Goal: Task Accomplishment & Management: Complete application form

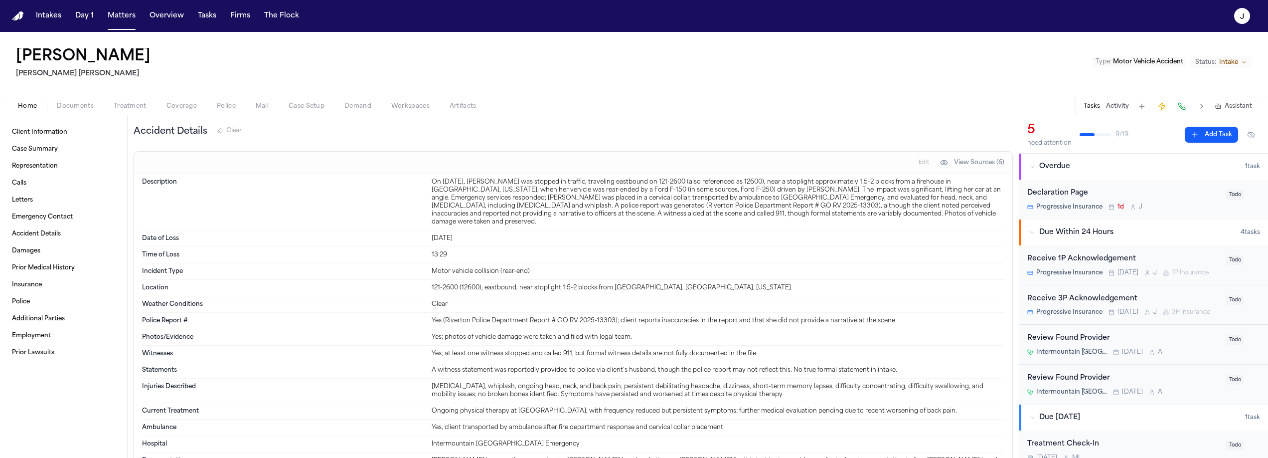
scroll to position [987, 0]
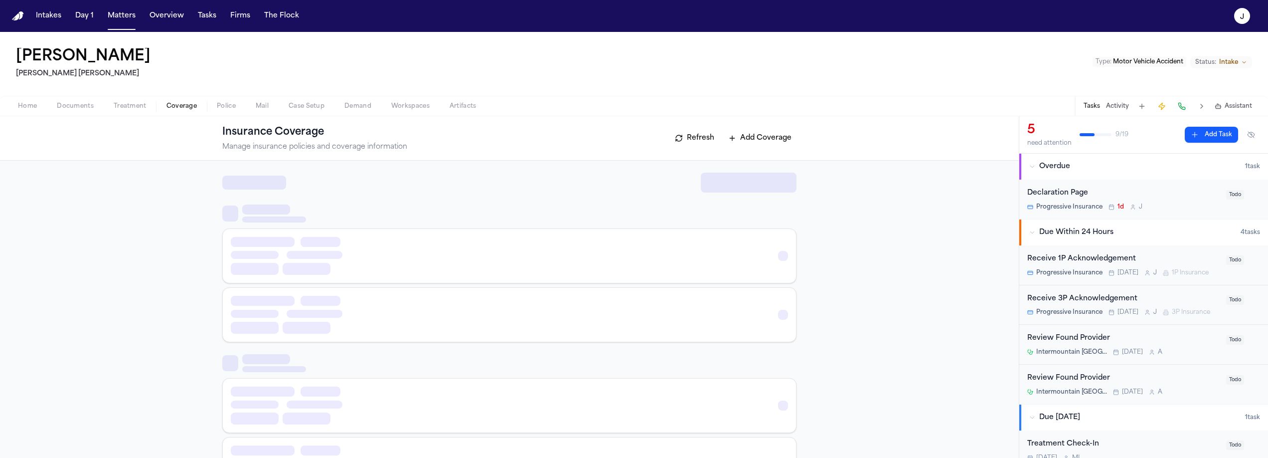
click at [184, 103] on span "Coverage" at bounding box center [181, 106] width 30 height 8
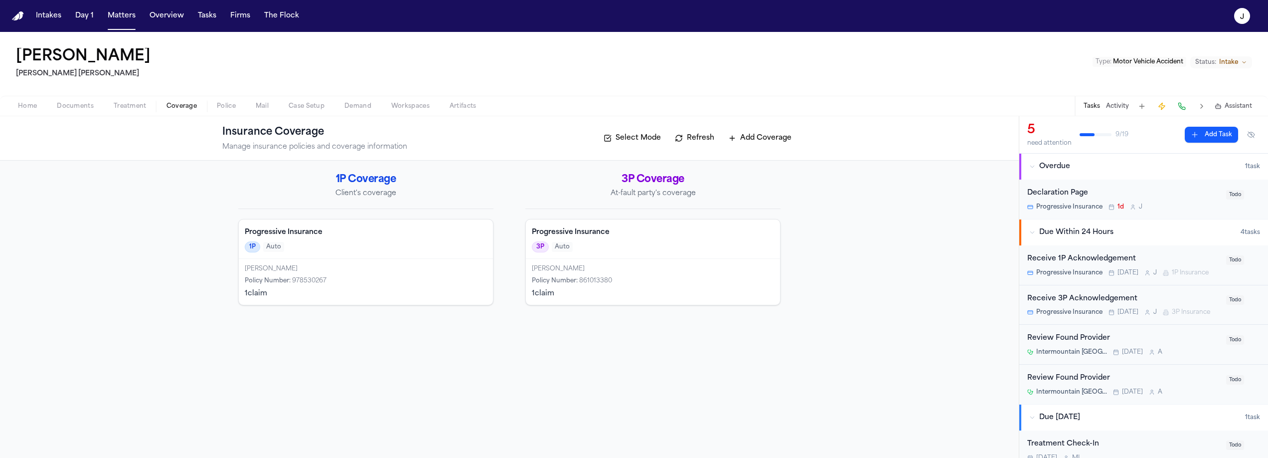
click at [77, 104] on span "Documents" at bounding box center [75, 106] width 37 height 8
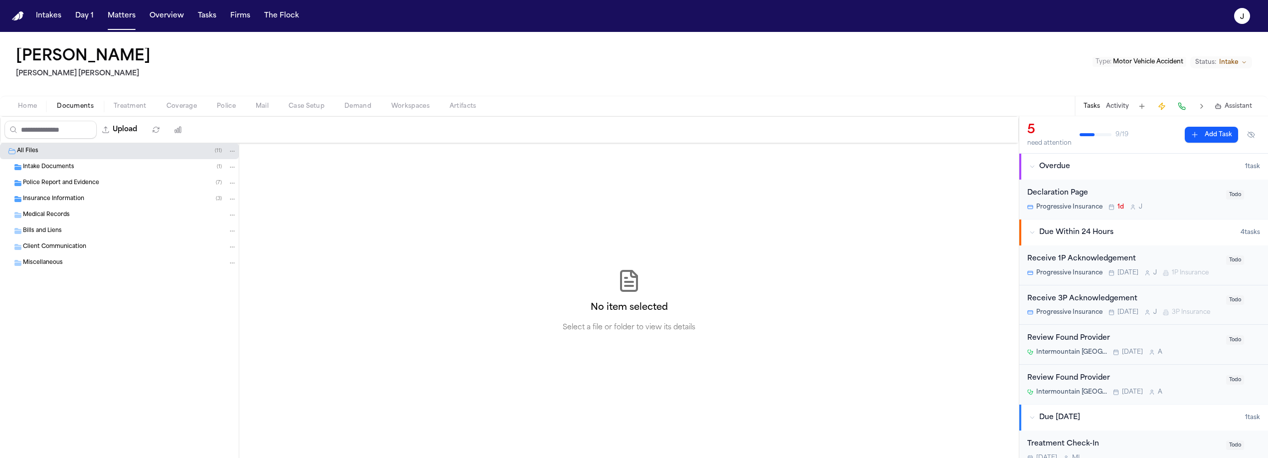
click at [39, 197] on span "Insurance Information" at bounding box center [53, 199] width 61 height 8
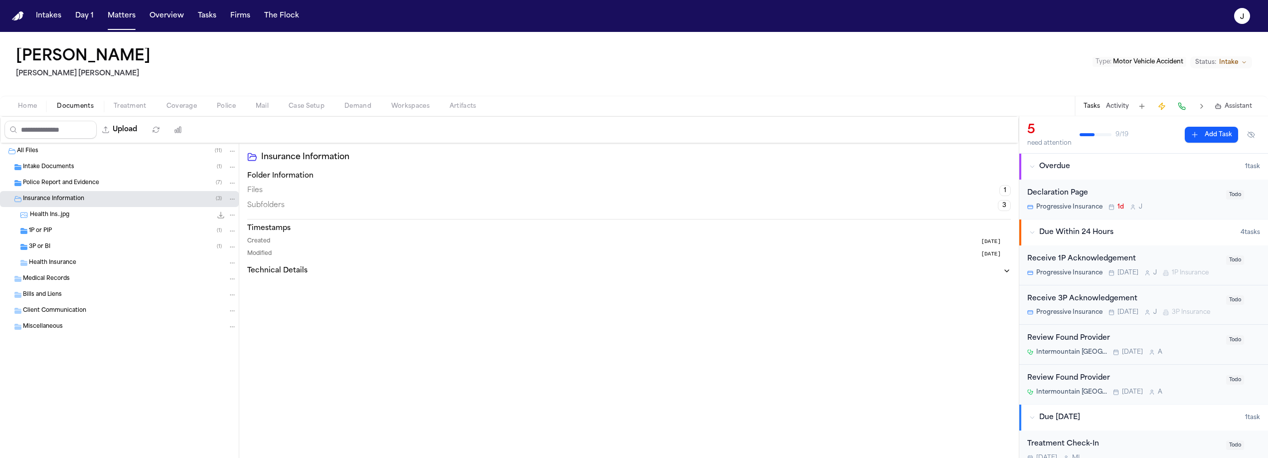
click at [32, 234] on span "1P or PIP" at bounding box center [40, 231] width 23 height 8
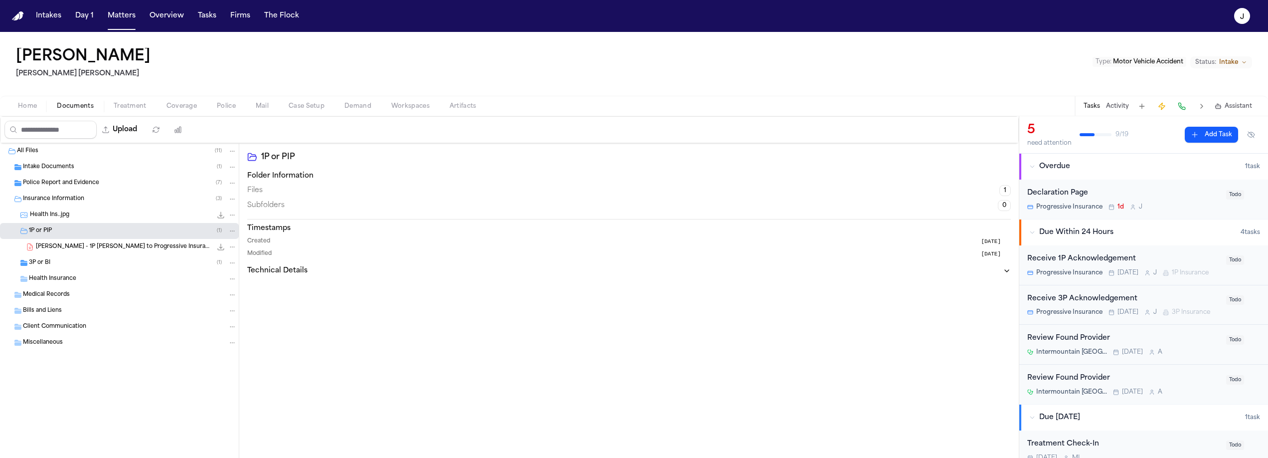
click at [36, 256] on div "3P or BI ( 1 )" at bounding box center [119, 263] width 239 height 16
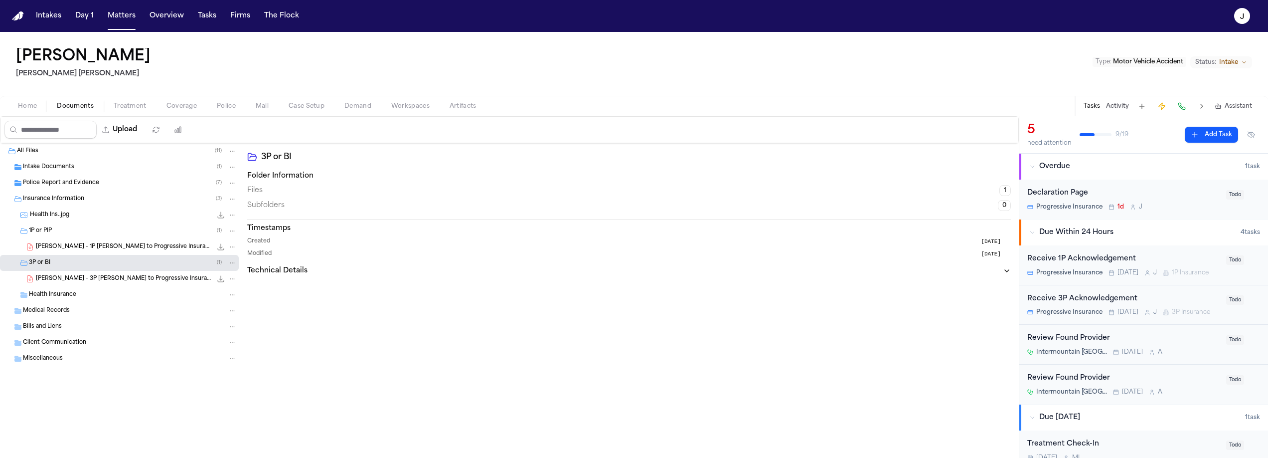
click at [31, 112] on span "button" at bounding box center [27, 111] width 31 height 1
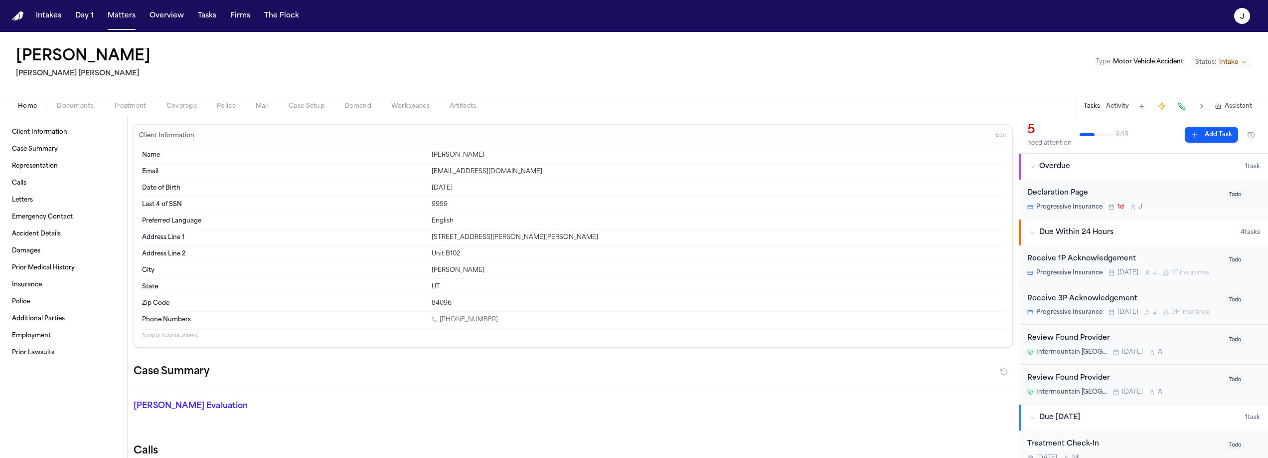
click at [78, 108] on span "Documents" at bounding box center [75, 106] width 37 height 8
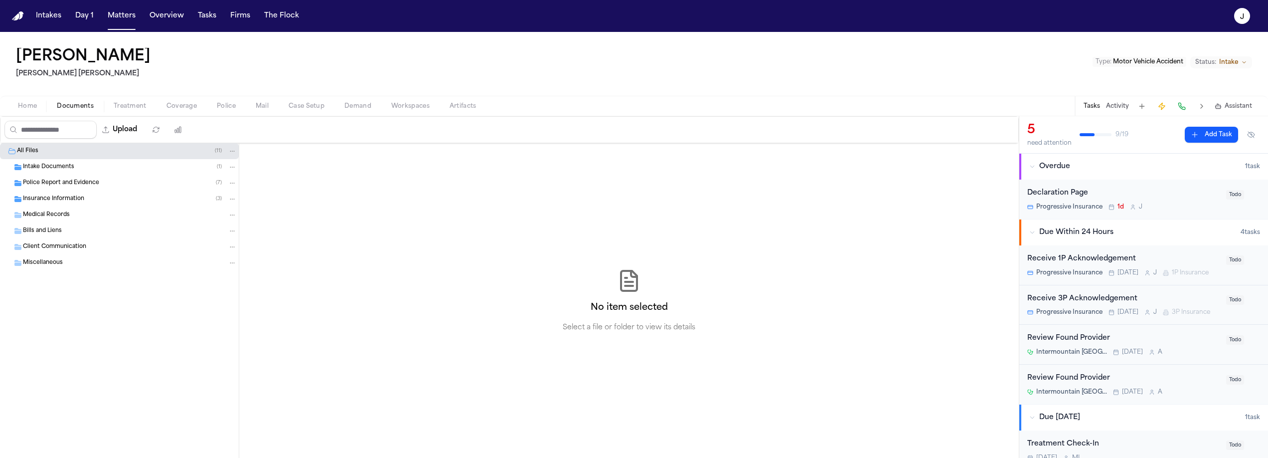
click at [132, 107] on span "Treatment" at bounding box center [130, 106] width 33 height 8
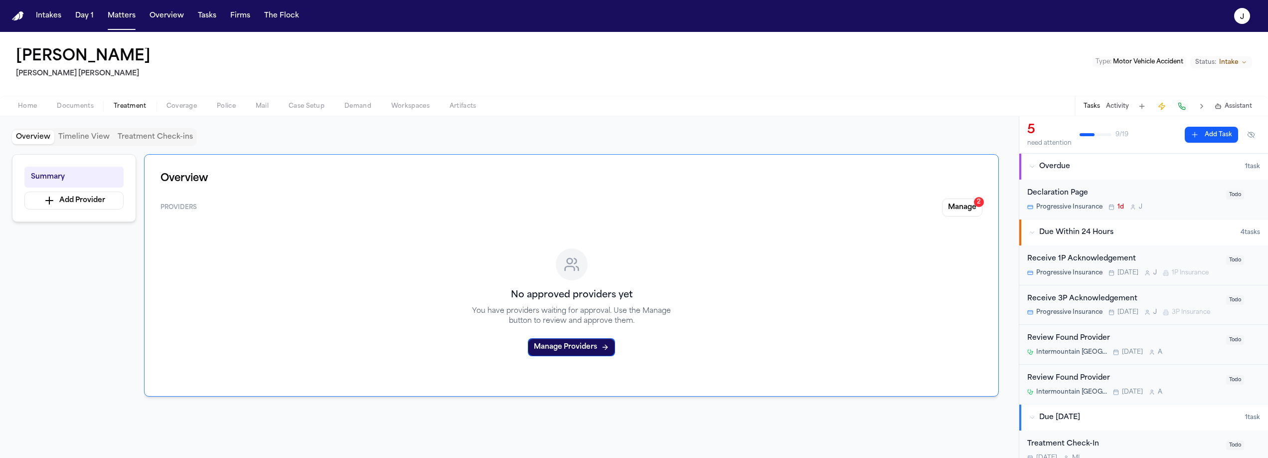
click at [78, 103] on span "Documents" at bounding box center [75, 106] width 37 height 8
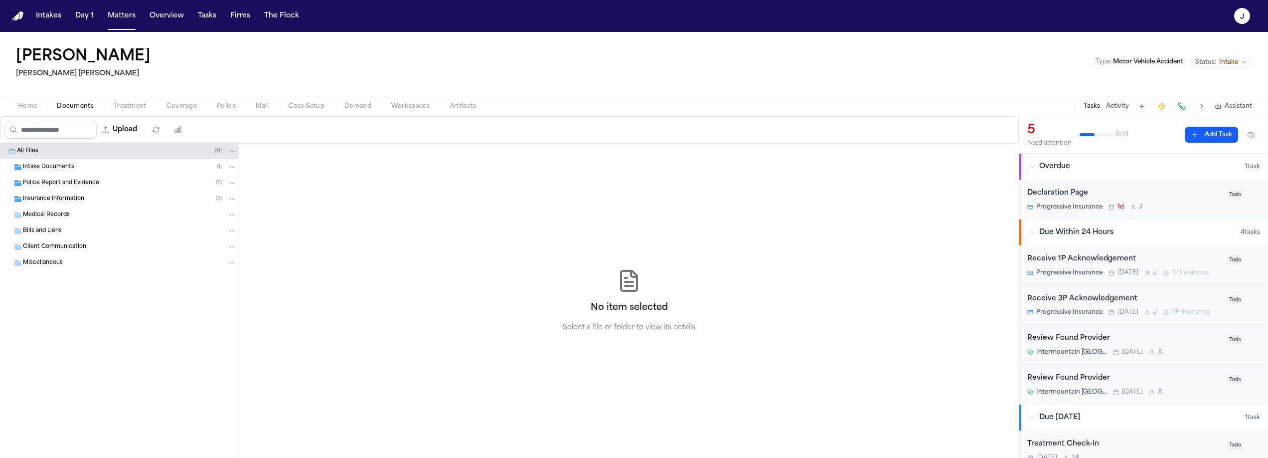
click at [34, 105] on span "Home" at bounding box center [27, 106] width 19 height 8
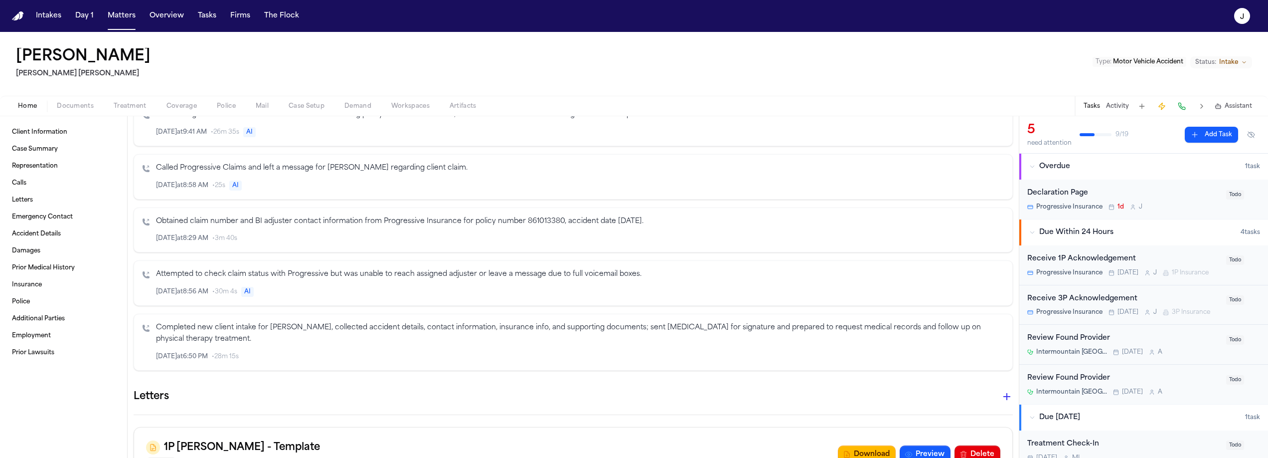
scroll to position [366, 0]
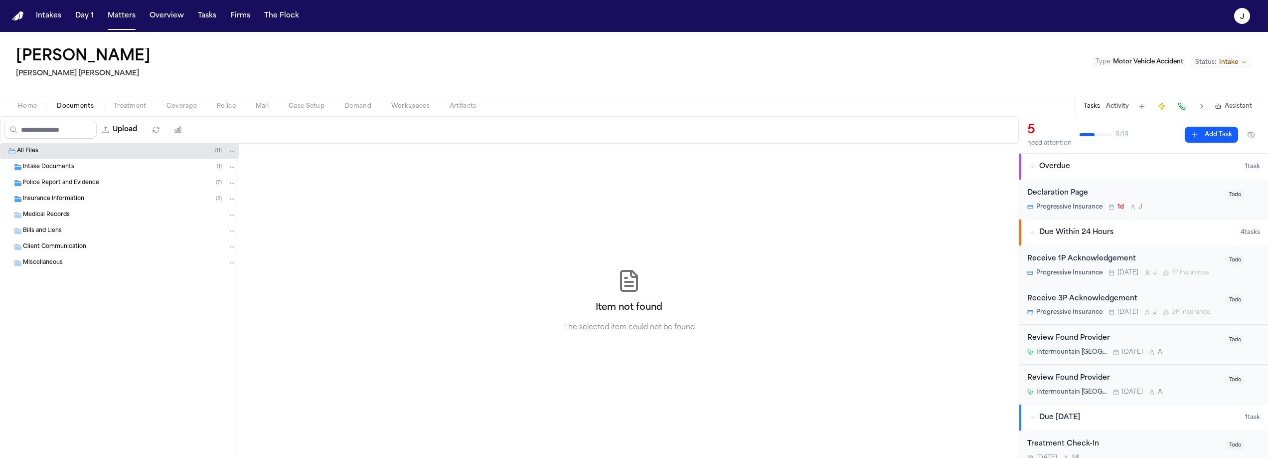
click at [90, 105] on span "Documents" at bounding box center [75, 106] width 37 height 8
drag, startPoint x: 70, startPoint y: 194, endPoint x: 63, endPoint y: 189, distance: 8.9
click at [70, 195] on span "Insurance Information" at bounding box center [53, 199] width 61 height 8
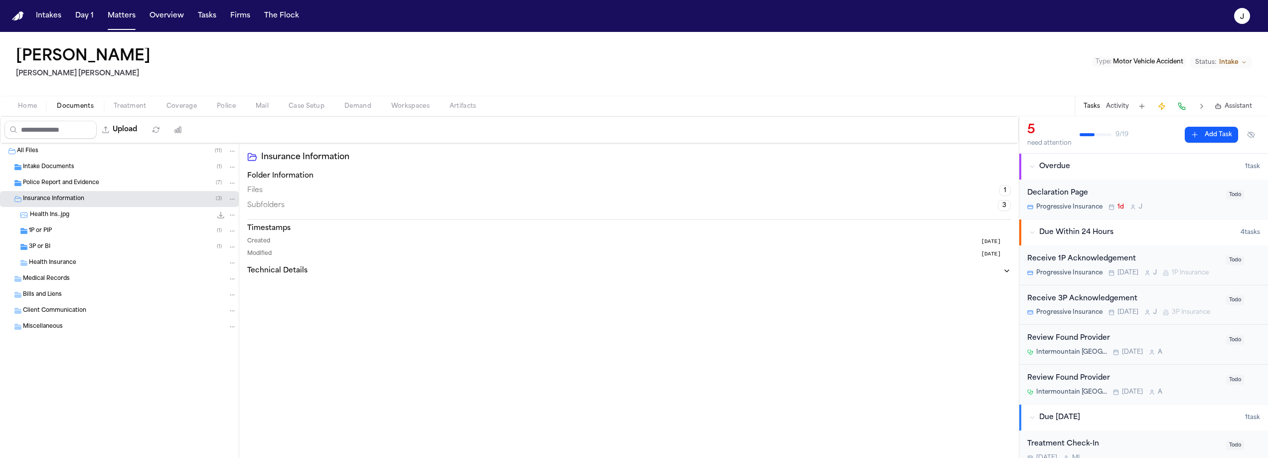
click at [59, 244] on div "3P or BI ( 1 )" at bounding box center [133, 246] width 208 height 9
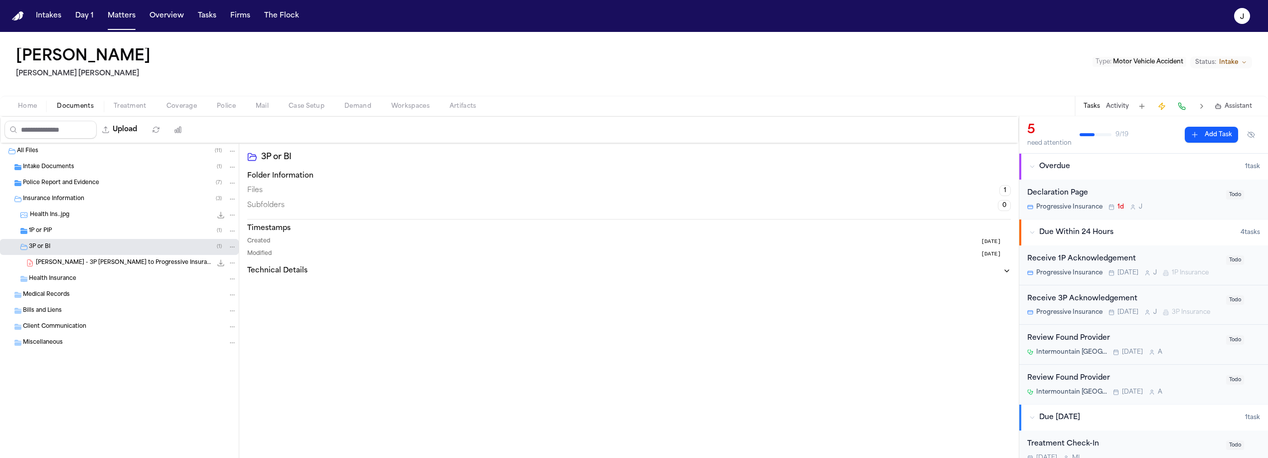
click at [58, 230] on div "1P or PIP ( 1 )" at bounding box center [133, 230] width 208 height 9
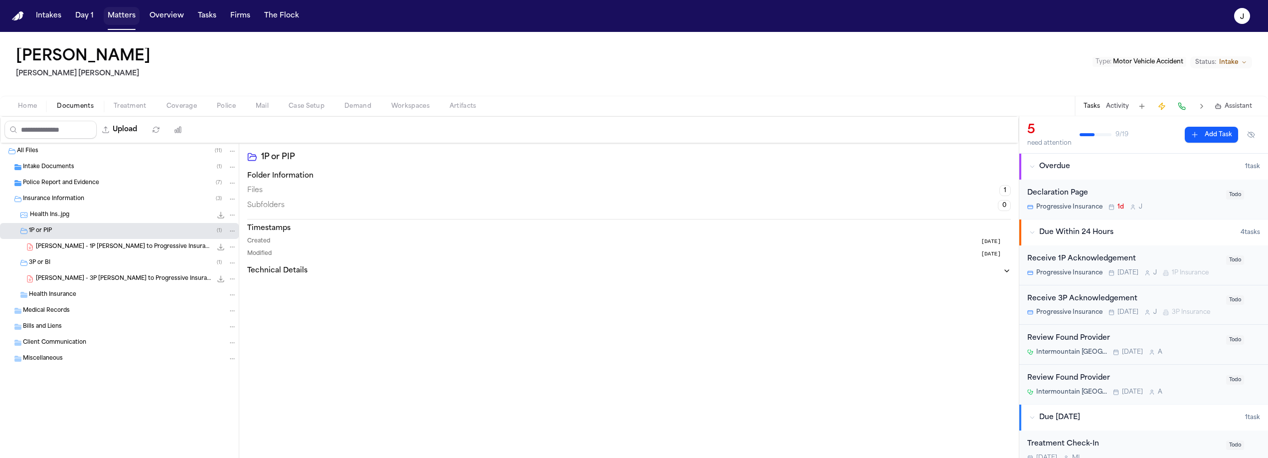
click at [121, 17] on button "Matters" at bounding box center [122, 16] width 36 height 18
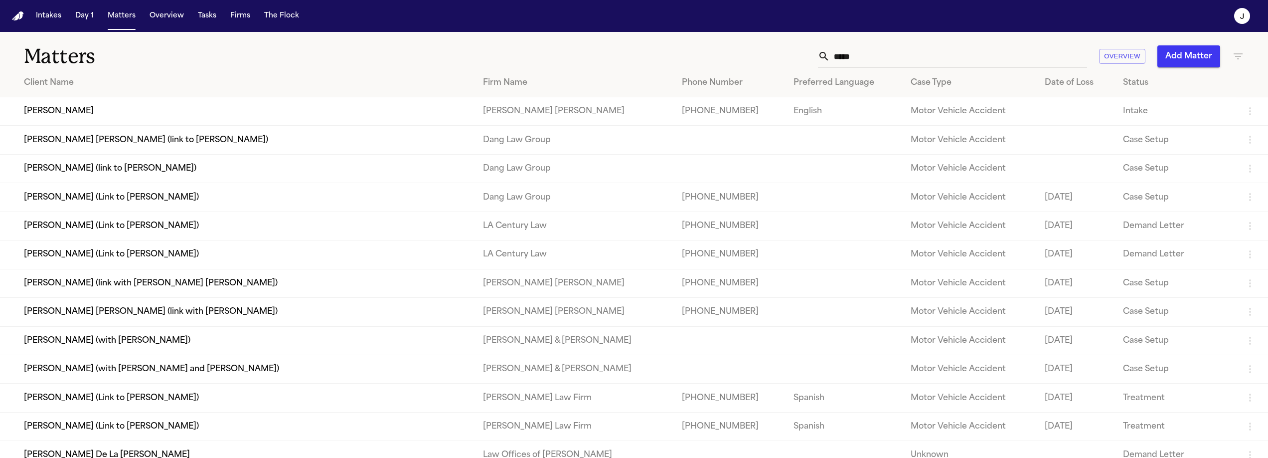
click at [833, 63] on input "*****" at bounding box center [958, 56] width 257 height 22
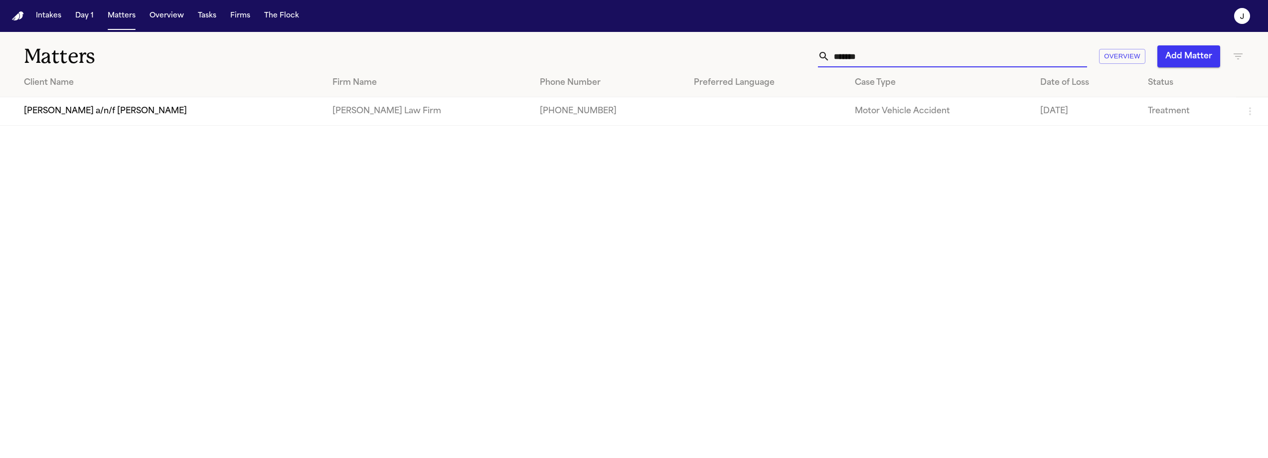
type input "*******"
click at [224, 111] on td "Juan Carlos Becerra a/n/f Gabriella Becerra Perez" at bounding box center [162, 111] width 324 height 28
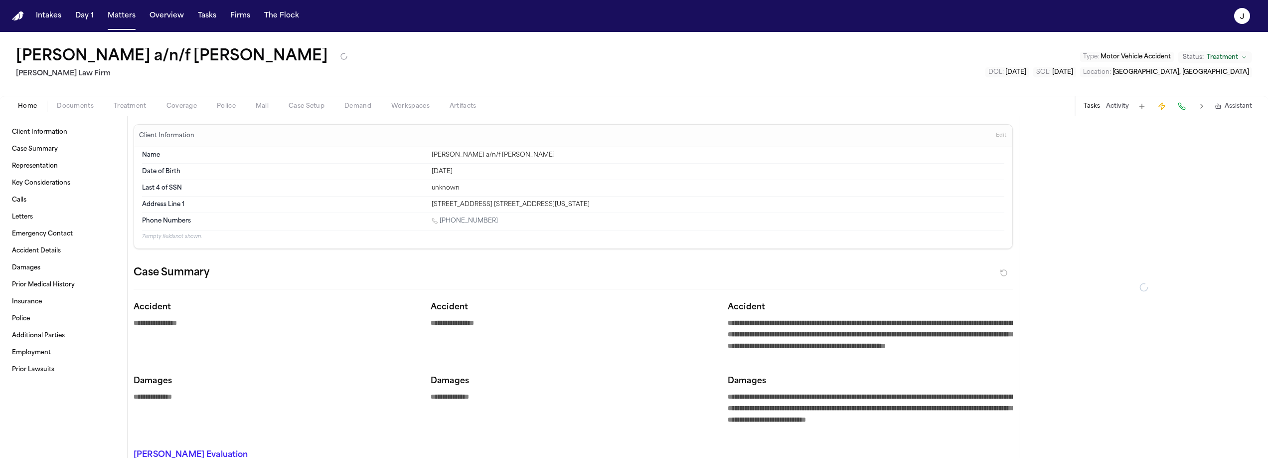
type textarea "*"
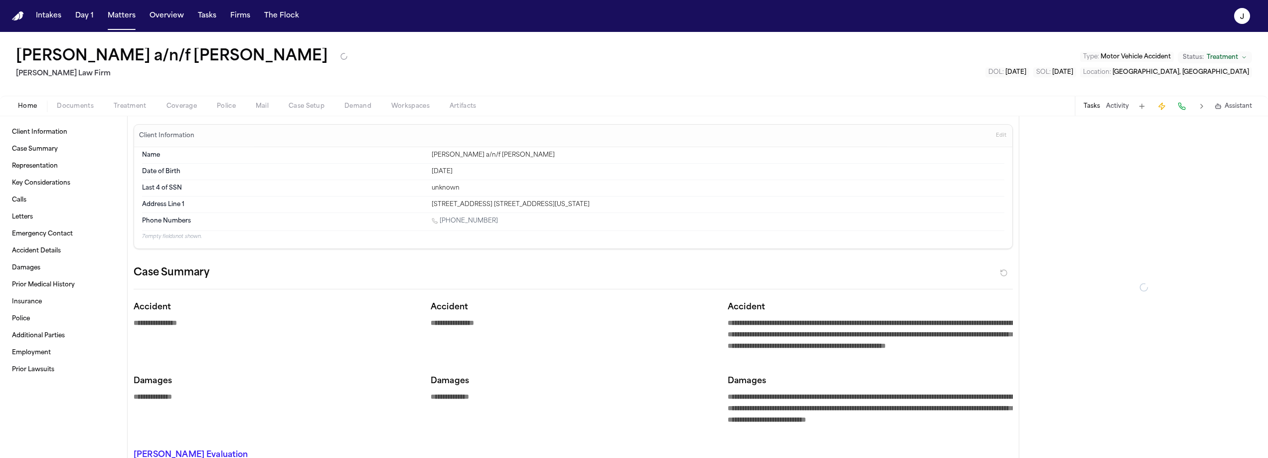
type textarea "*"
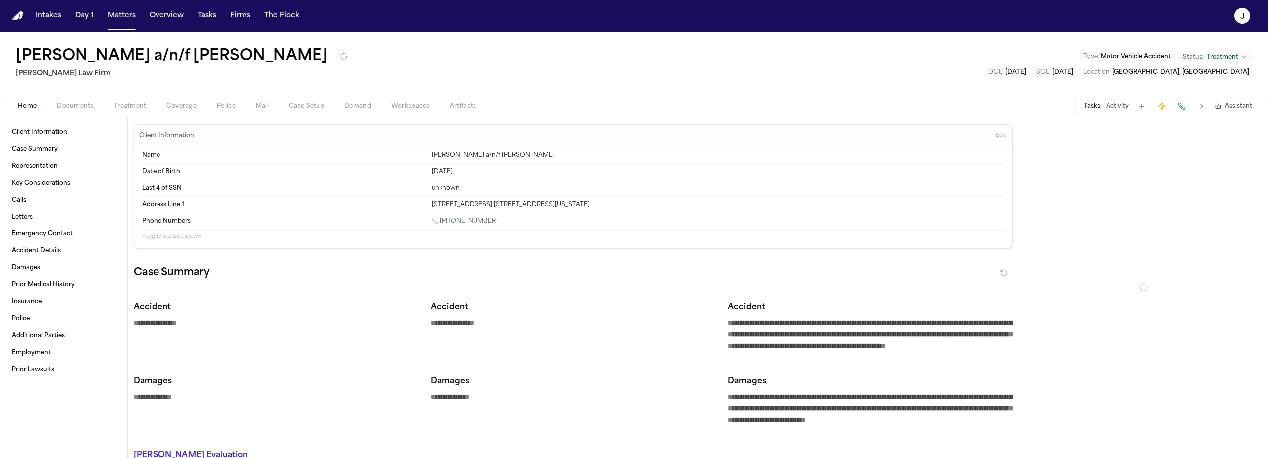
type textarea "*"
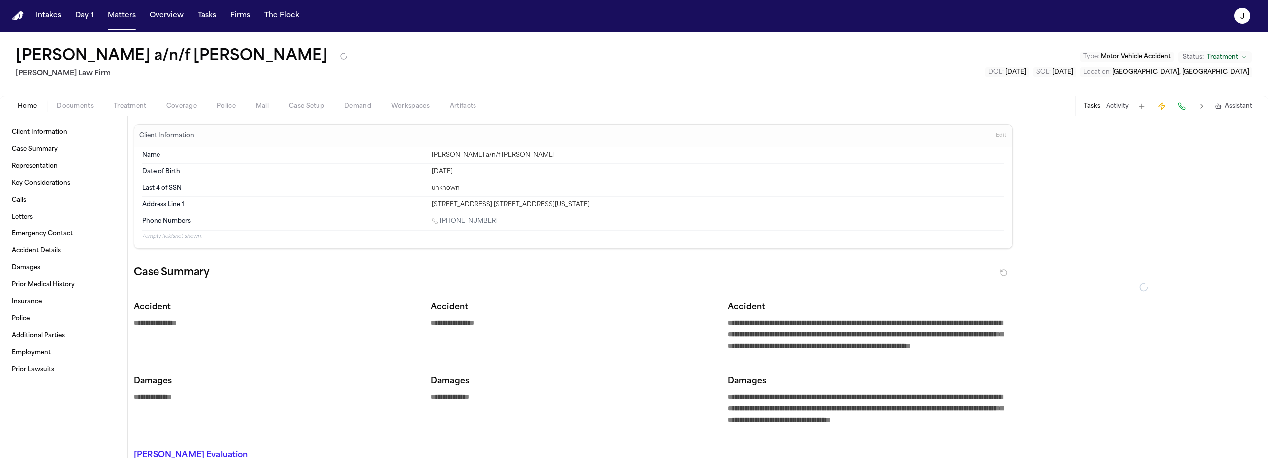
type textarea "*"
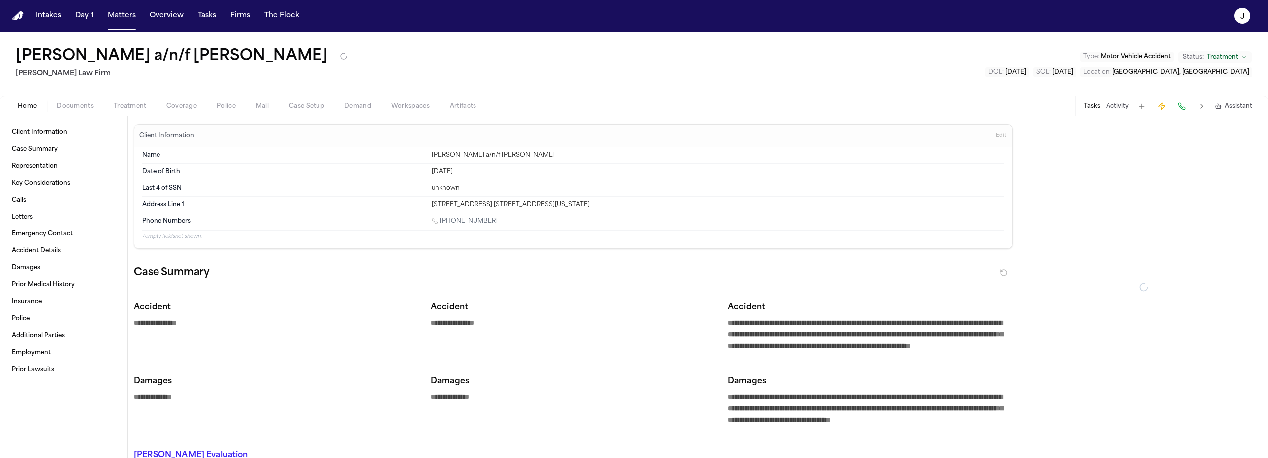
type textarea "*"
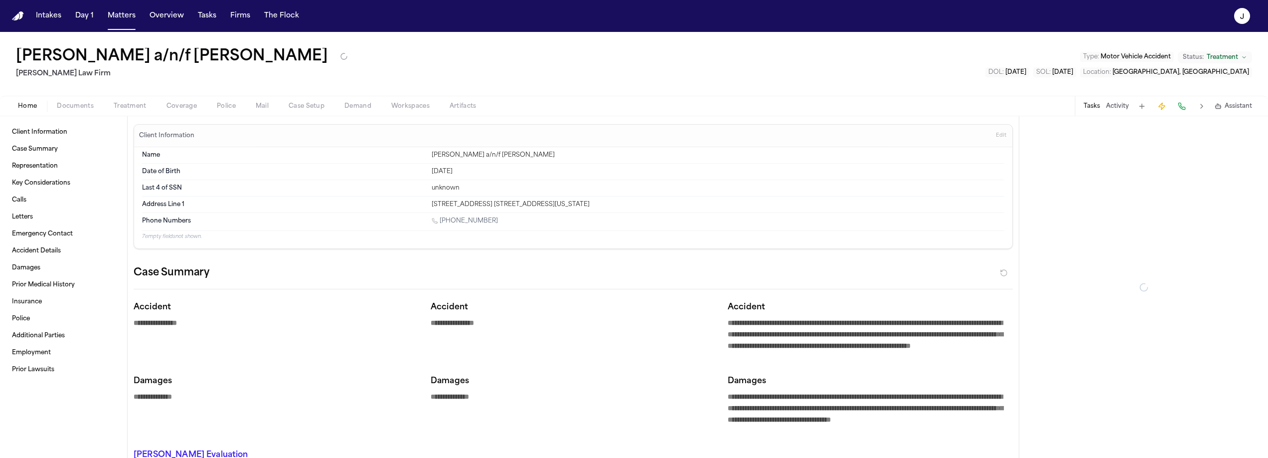
type textarea "*"
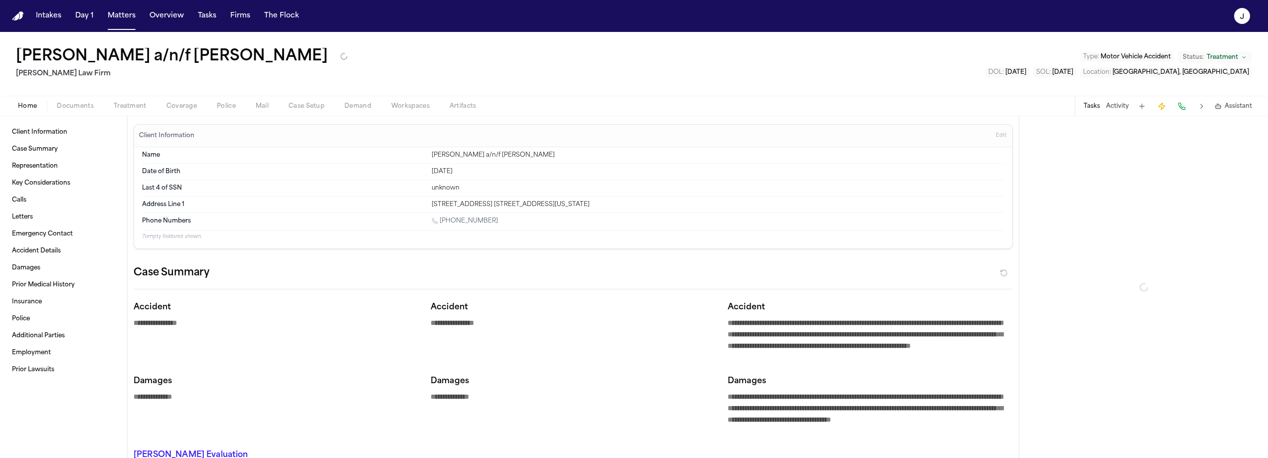
type textarea "*"
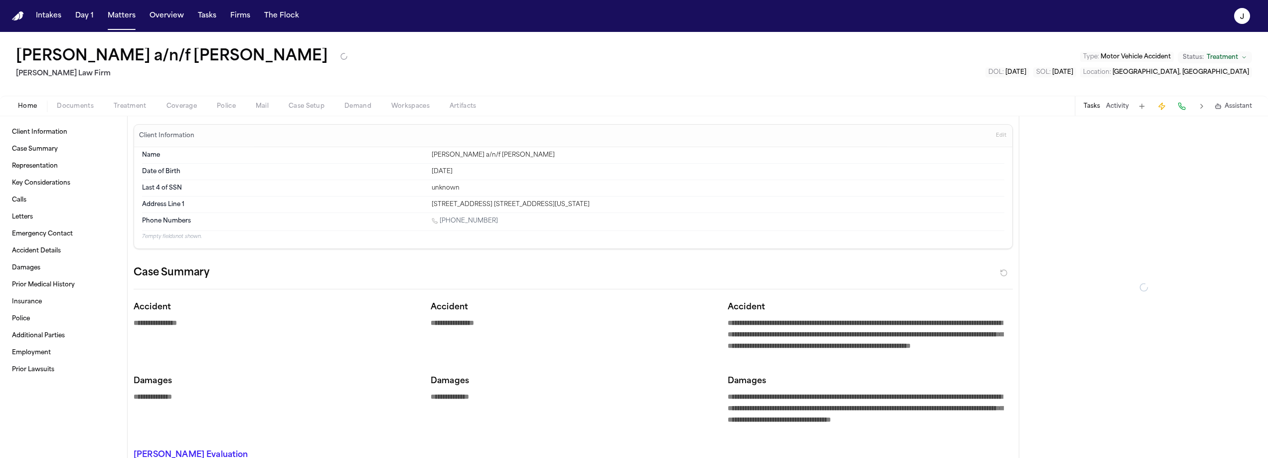
type textarea "*"
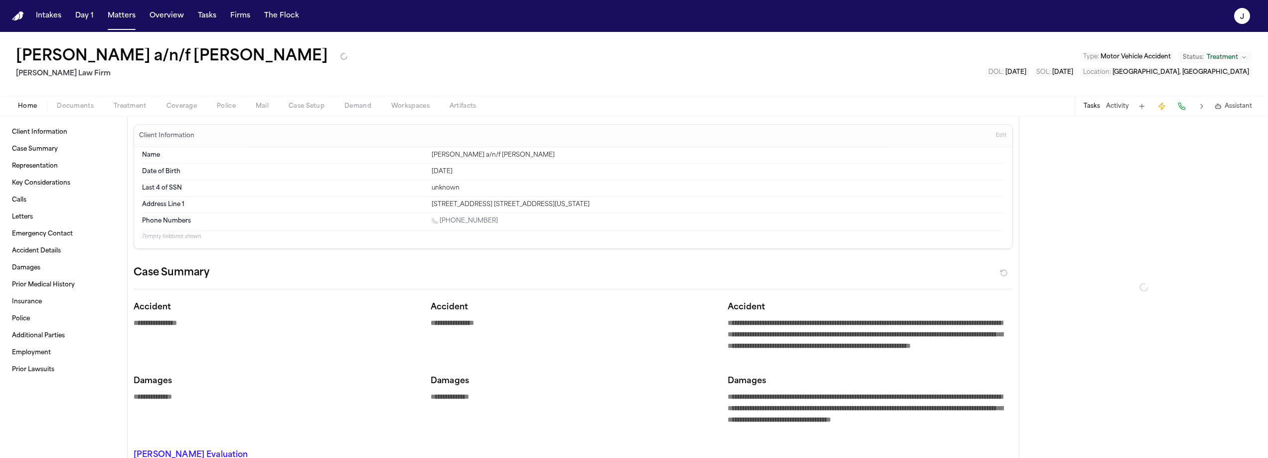
type textarea "*"
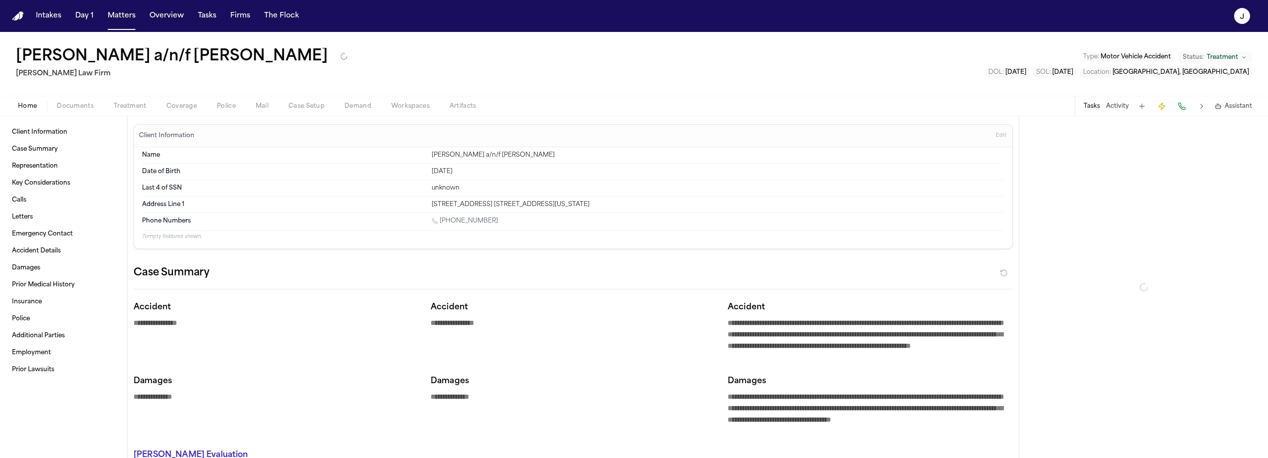
type textarea "*"
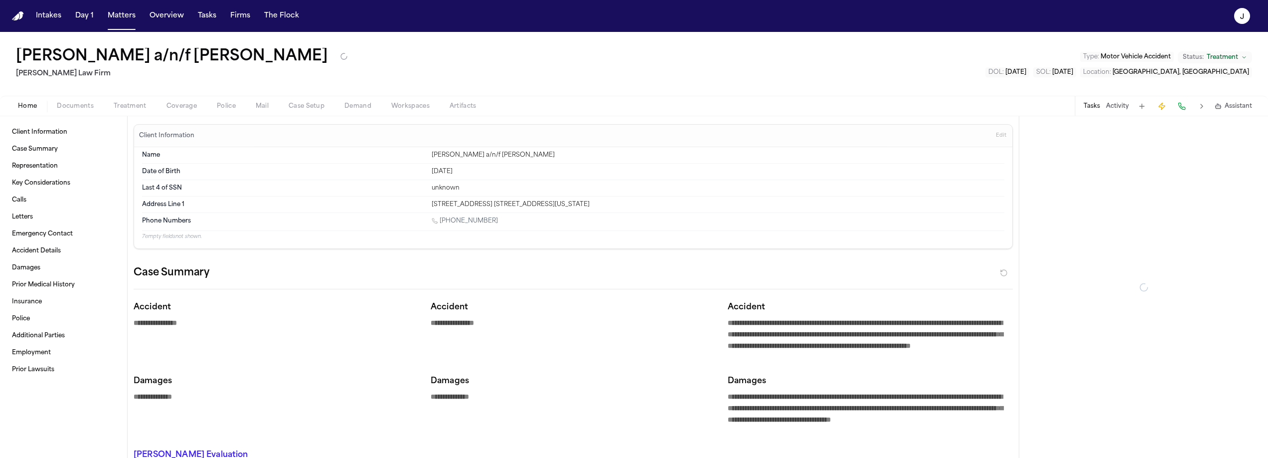
type textarea "*"
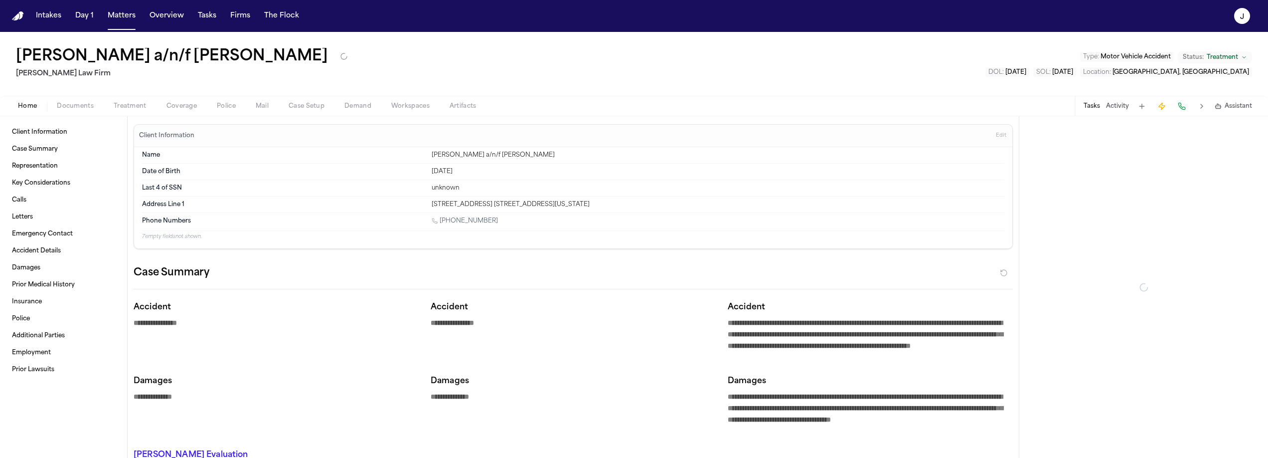
type textarea "*"
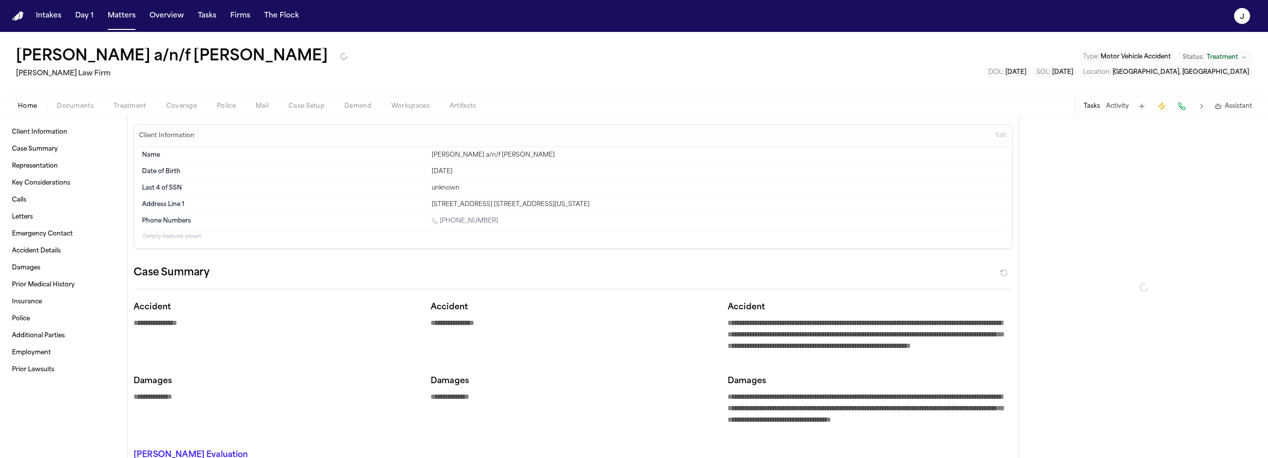
type textarea "*"
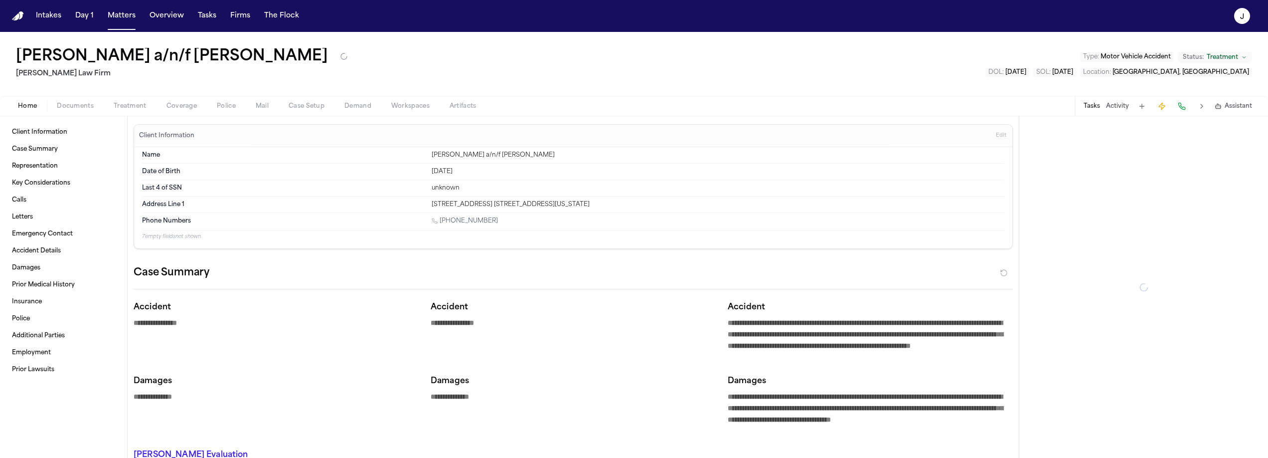
type textarea "*"
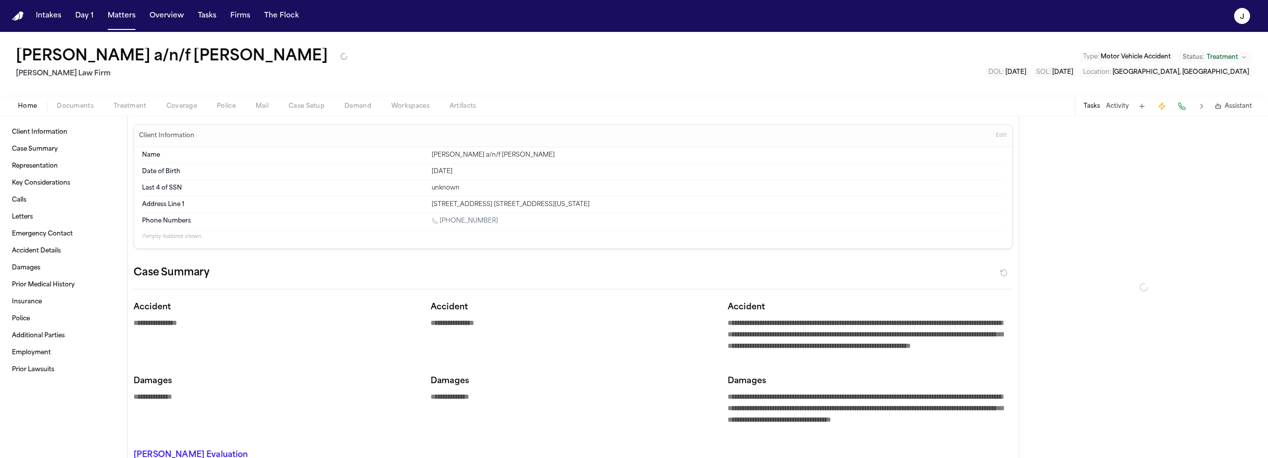
type textarea "*"
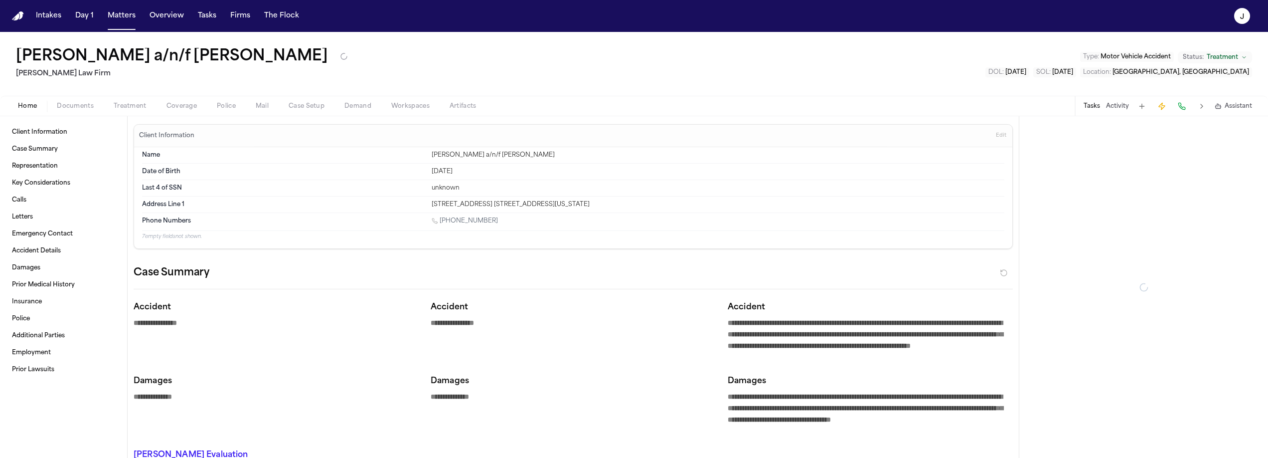
type textarea "*"
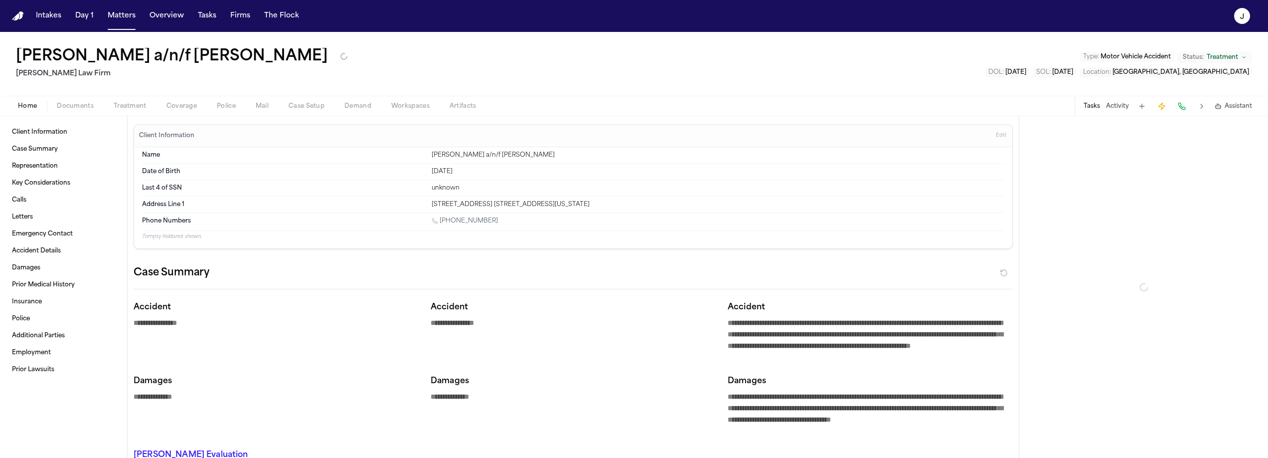
type textarea "*"
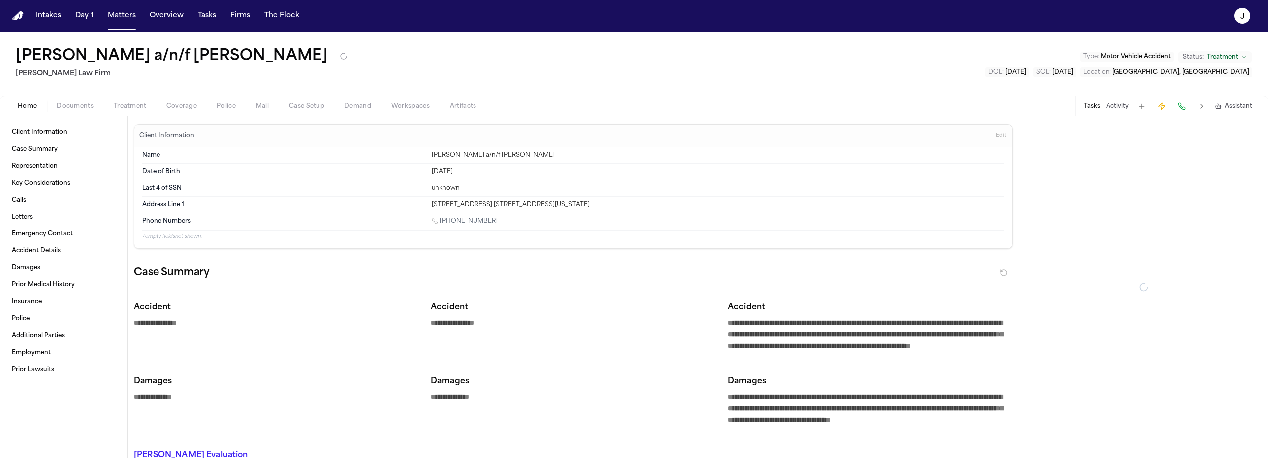
type textarea "*"
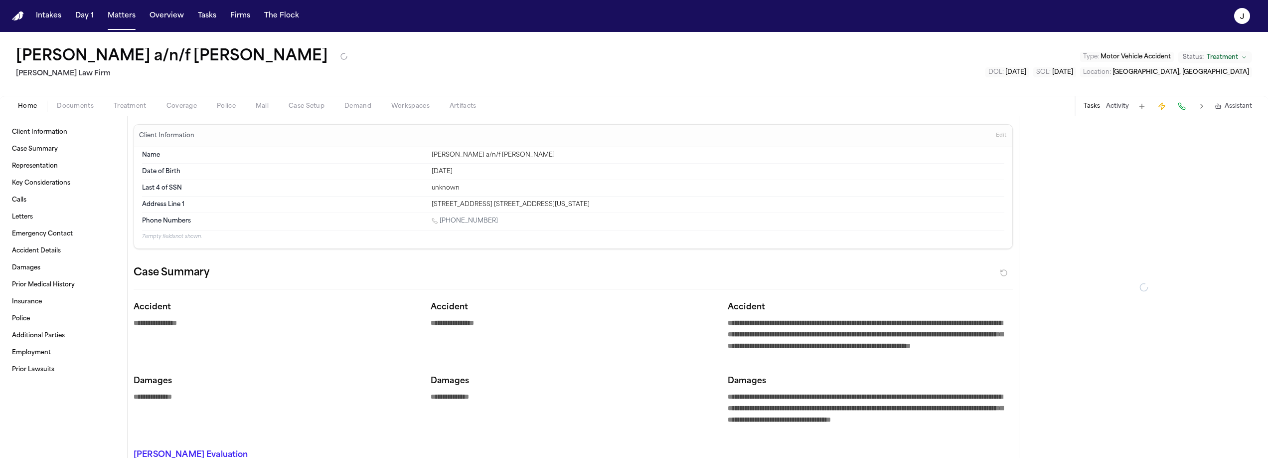
type textarea "*"
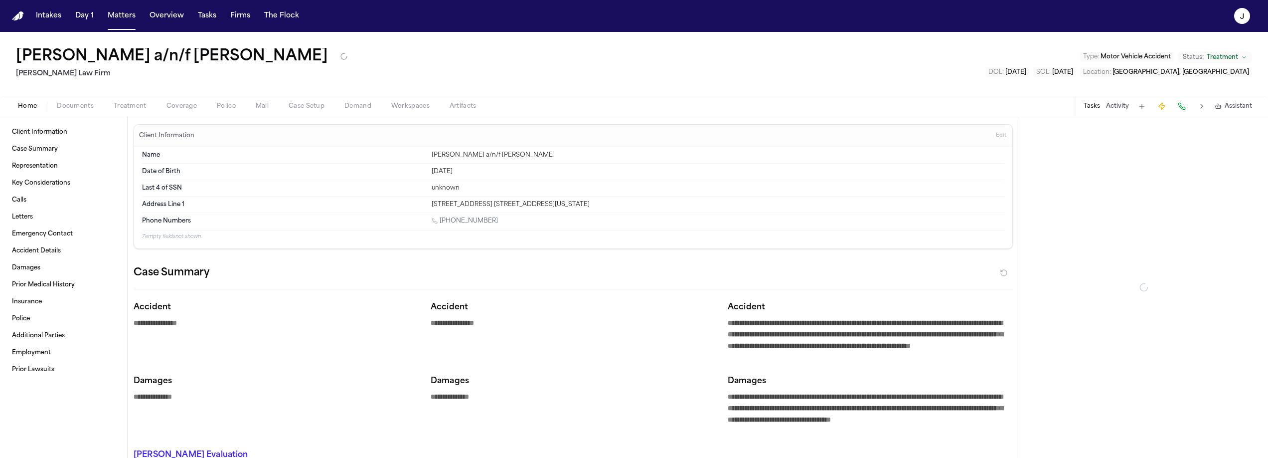
type textarea "*"
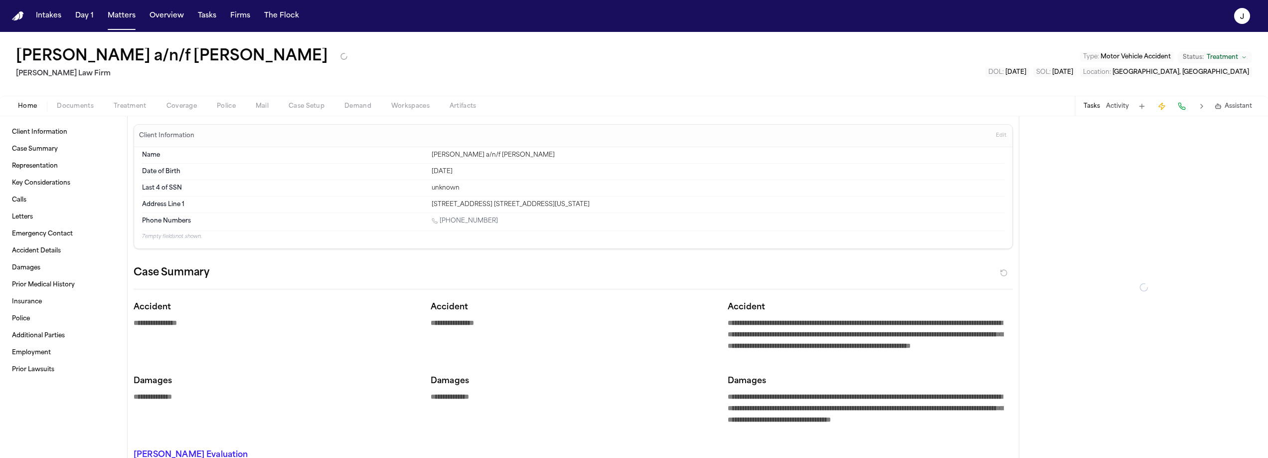
type textarea "*"
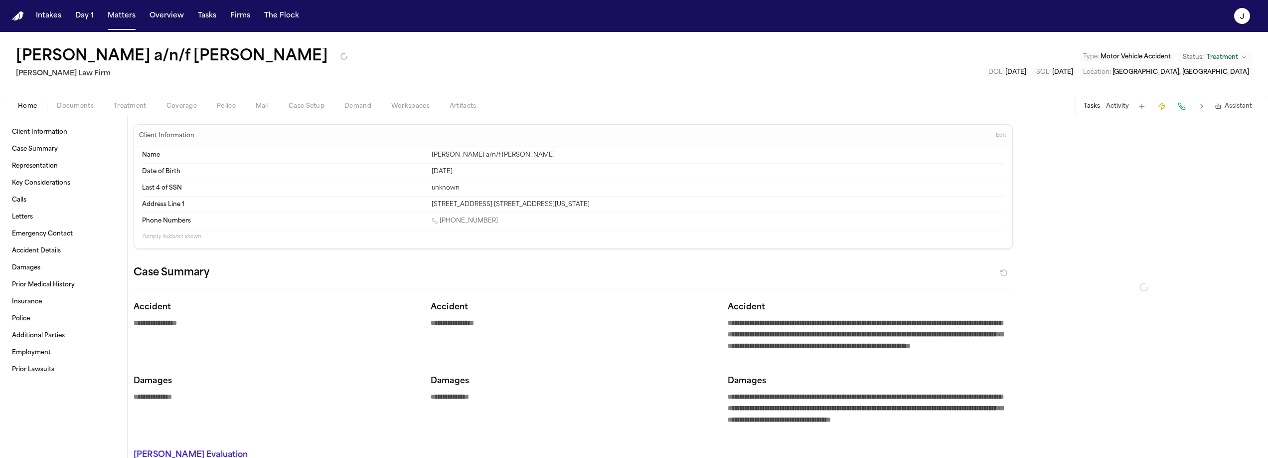
type textarea "*"
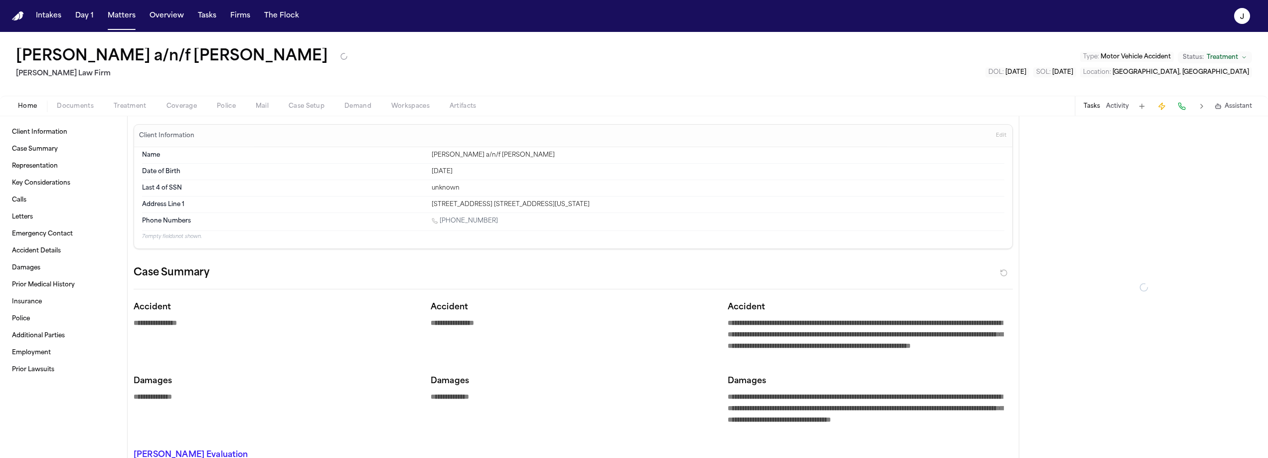
type textarea "*"
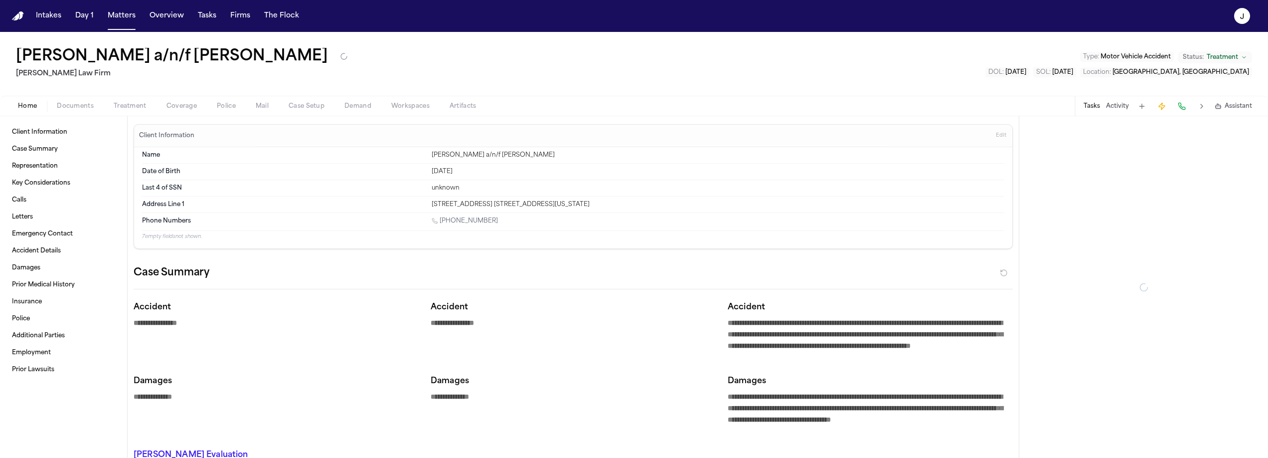
type textarea "*"
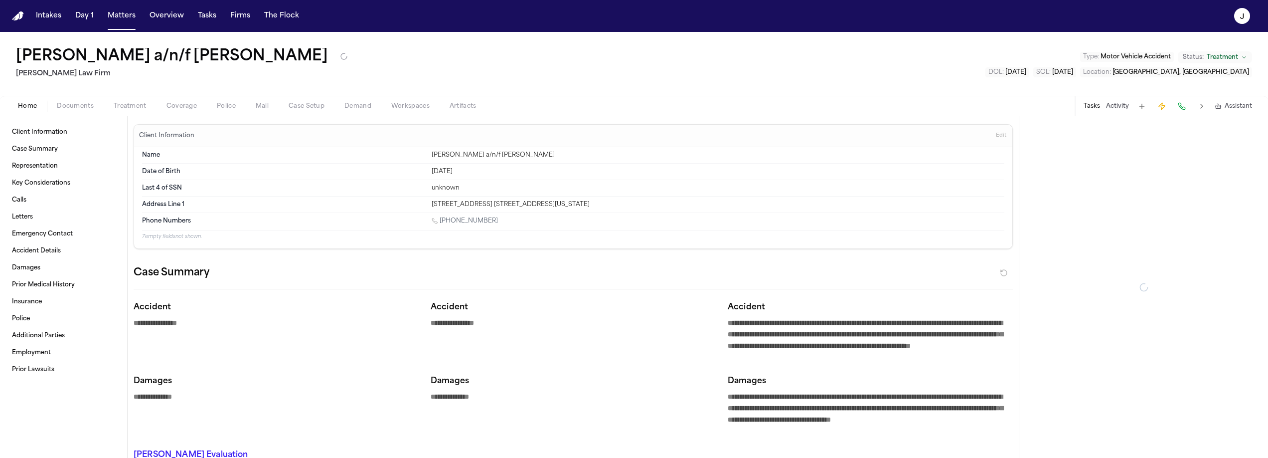
type textarea "*"
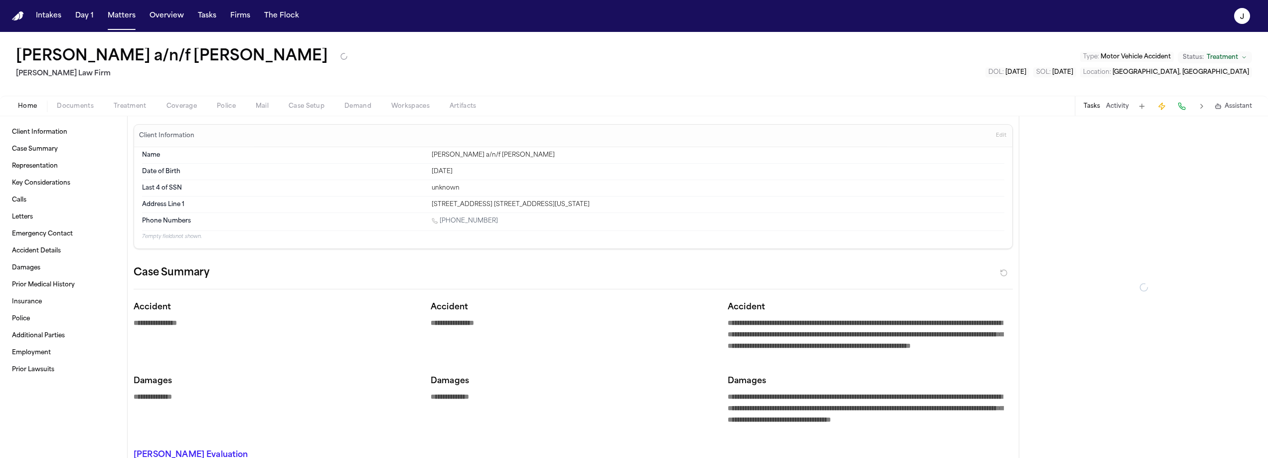
type textarea "*"
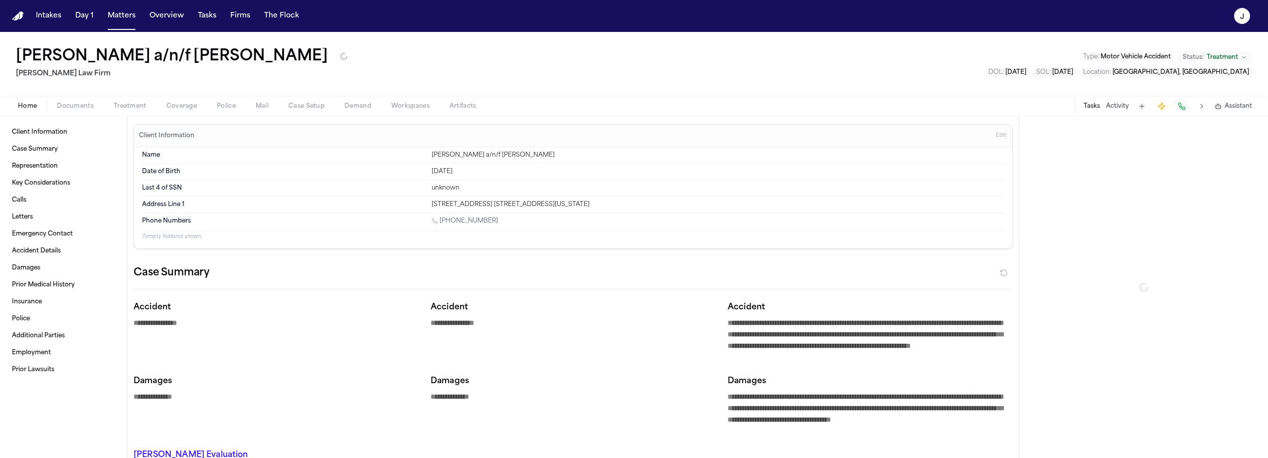
type textarea "*"
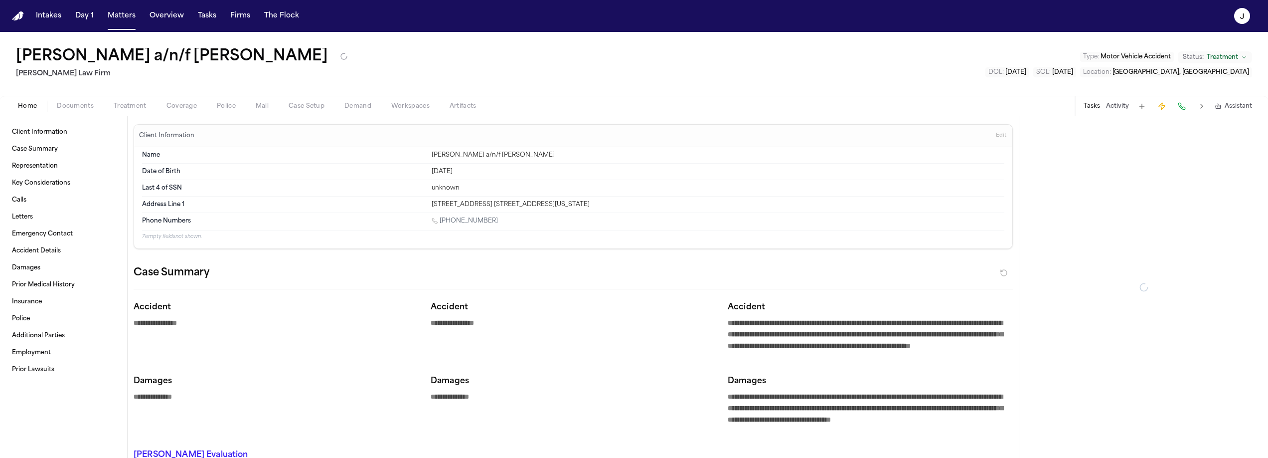
type textarea "*"
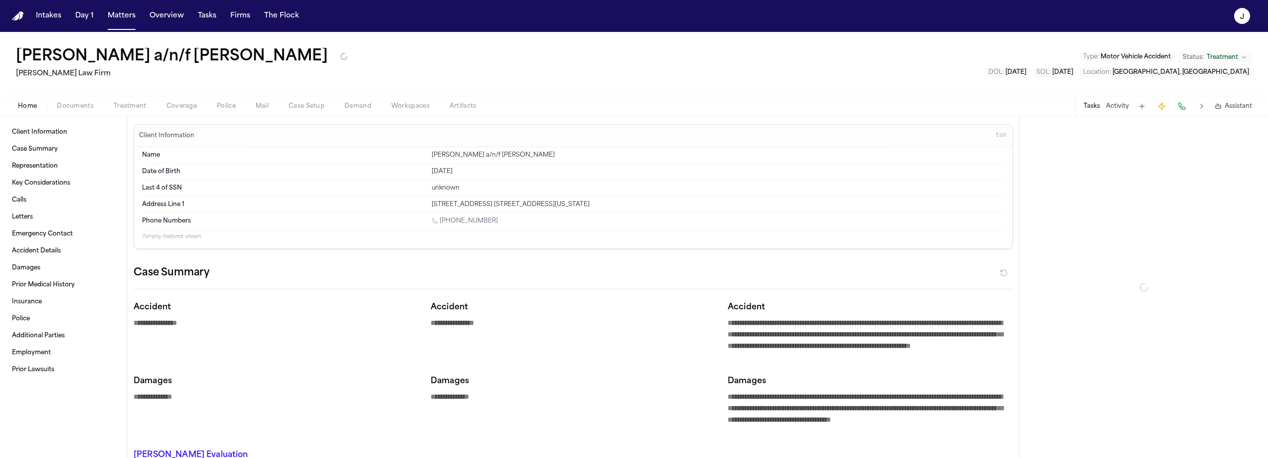
type textarea "*"
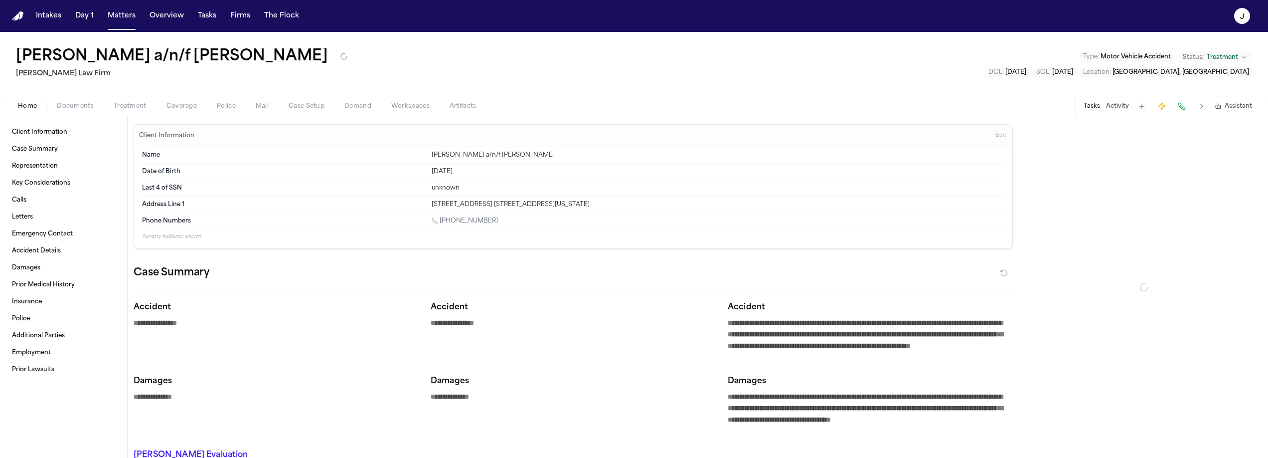
type textarea "*"
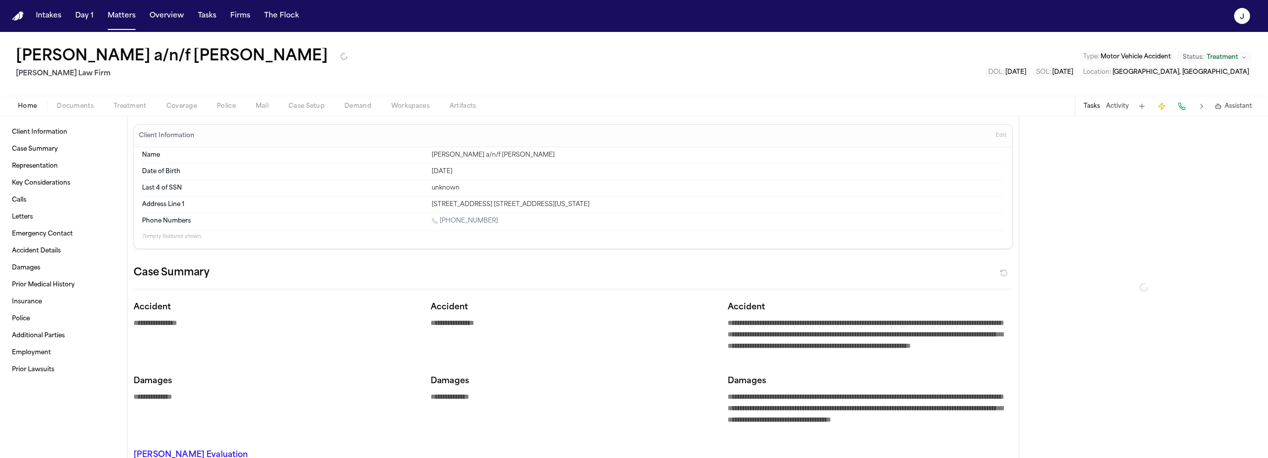
type textarea "*"
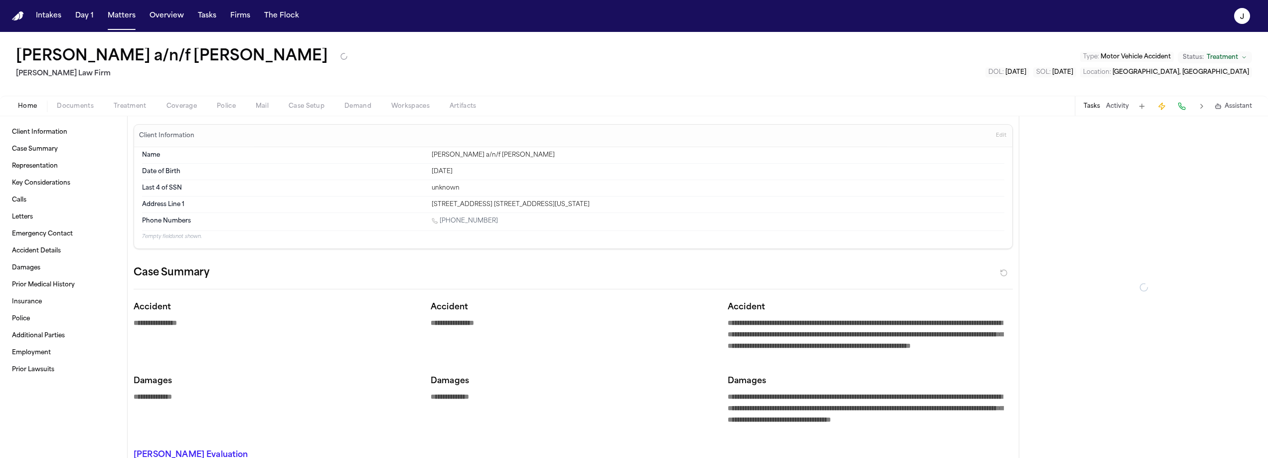
type textarea "*"
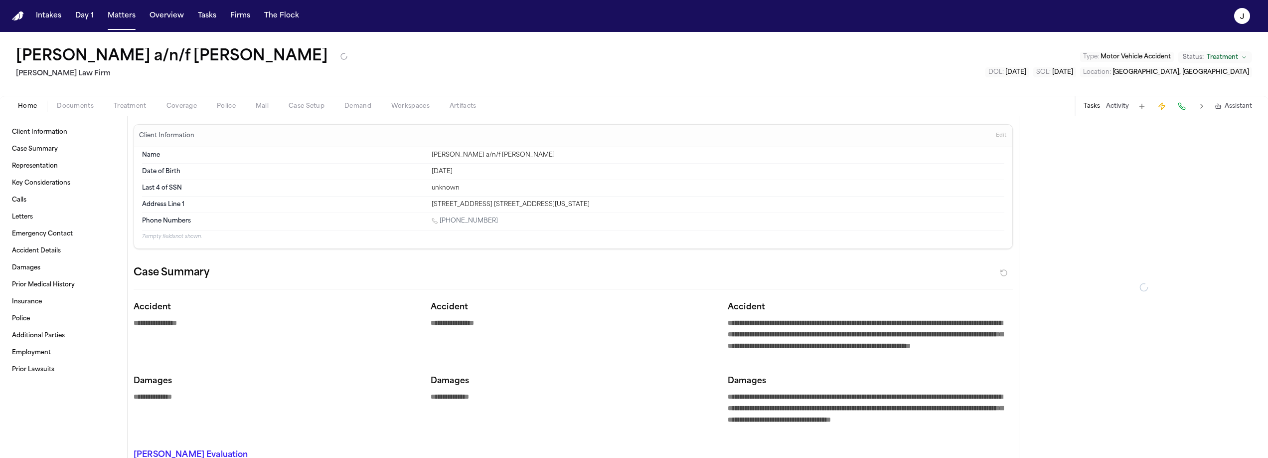
type textarea "*"
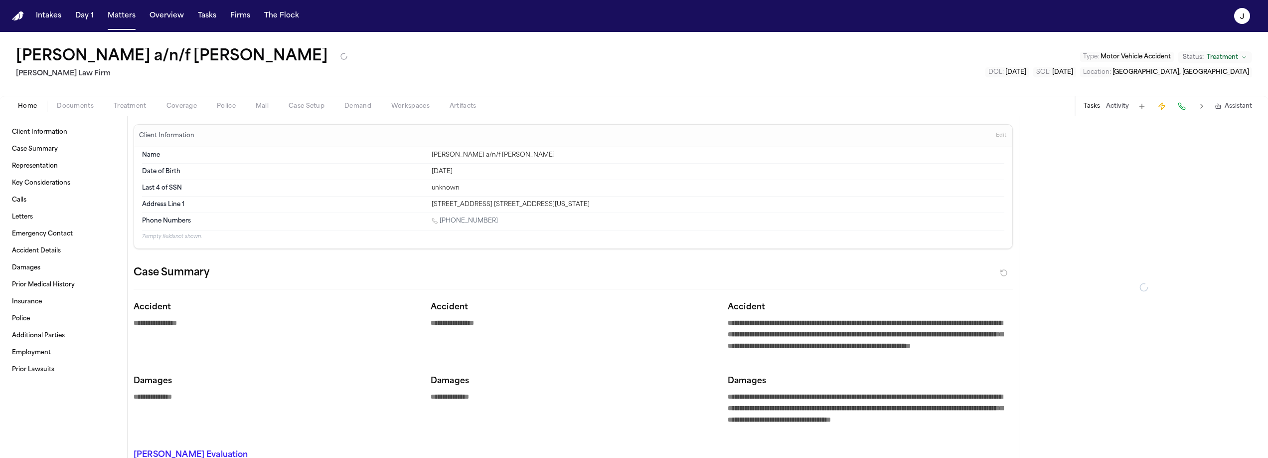
type textarea "*"
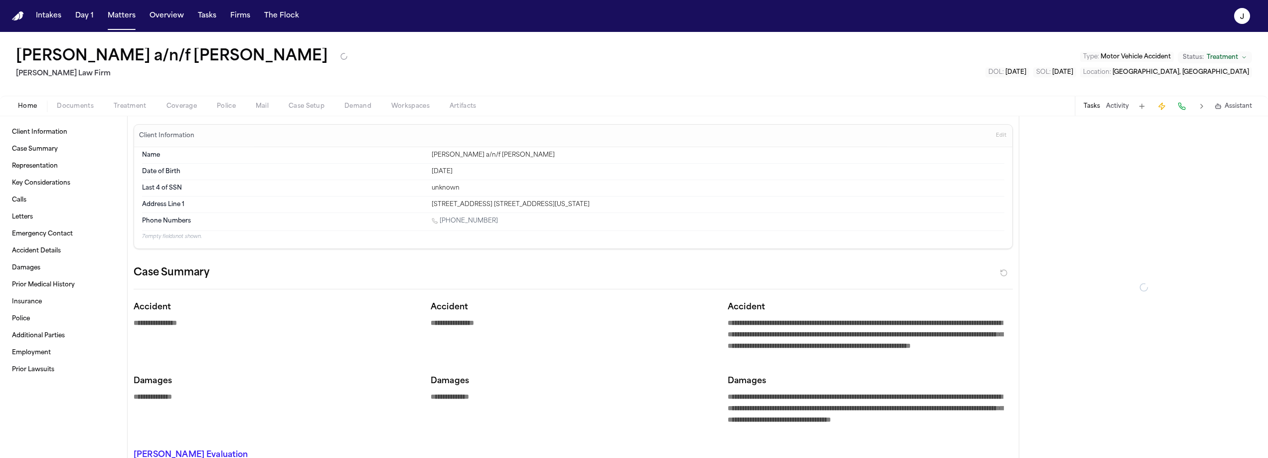
type textarea "*"
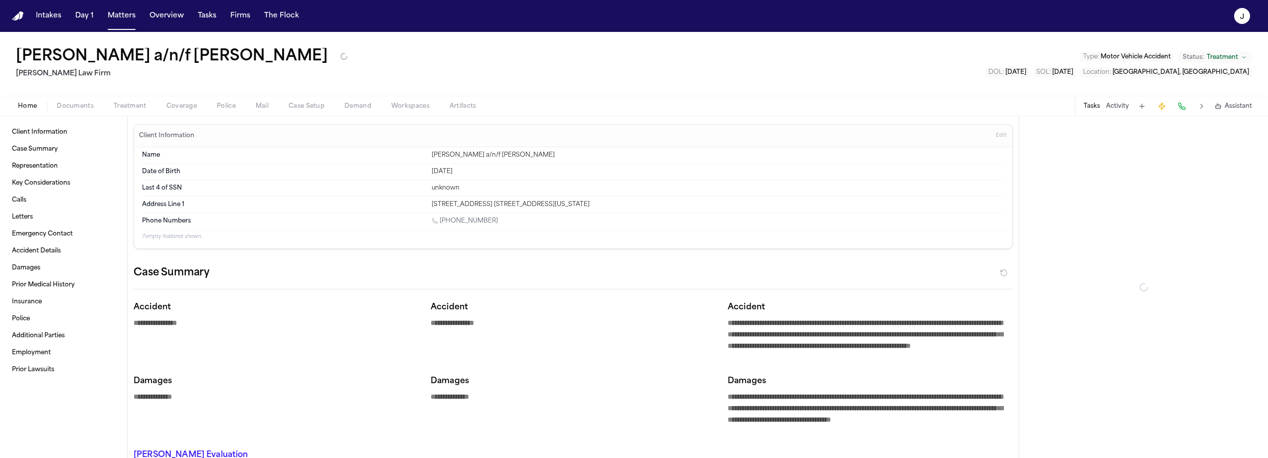
type textarea "*"
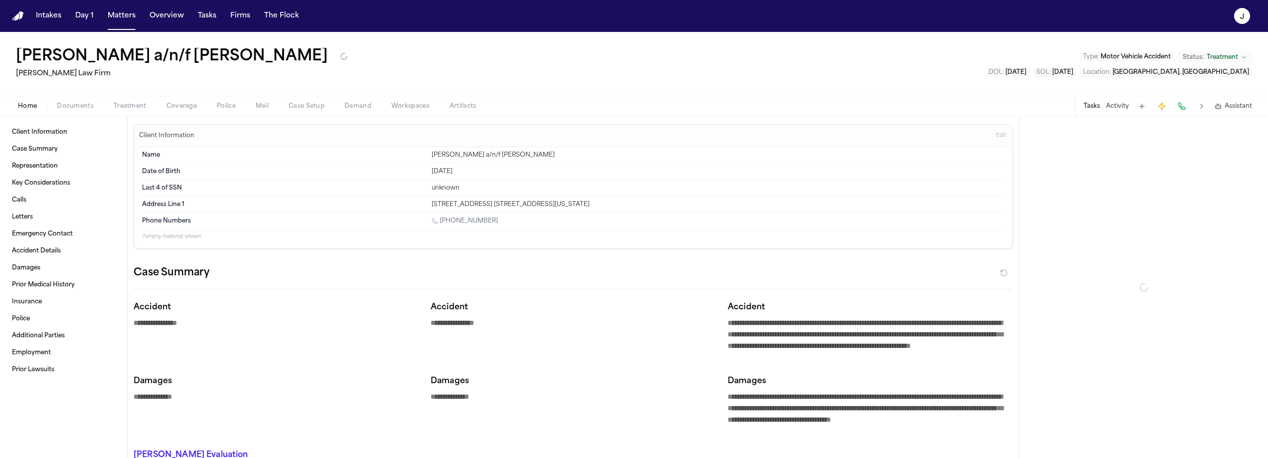
type textarea "*"
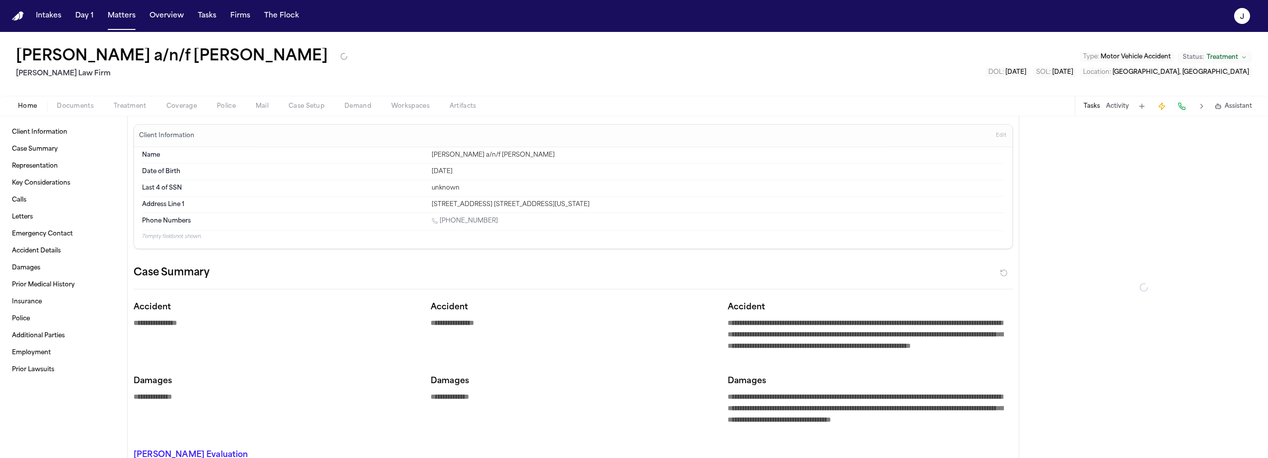
type textarea "*"
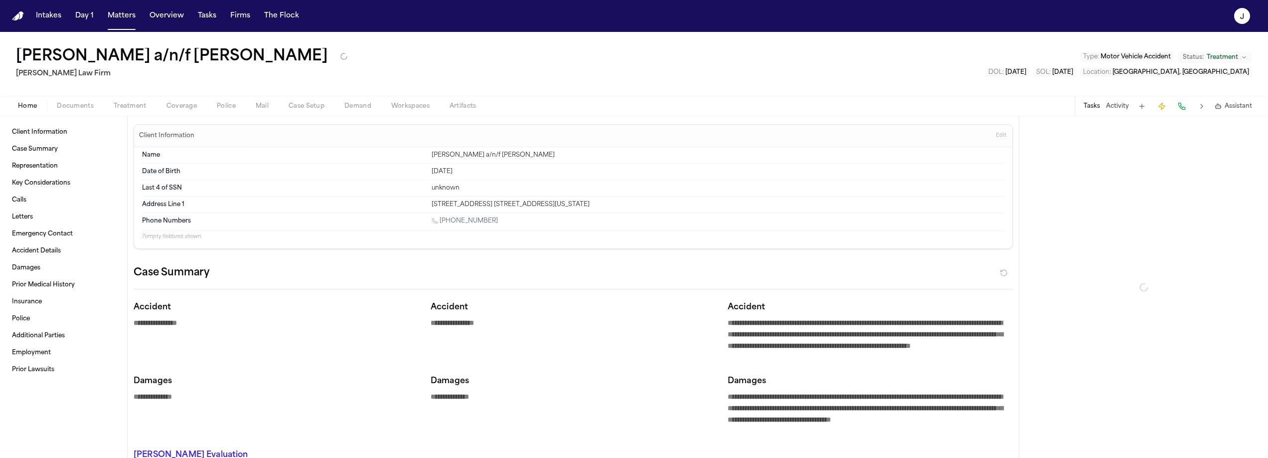
type textarea "*"
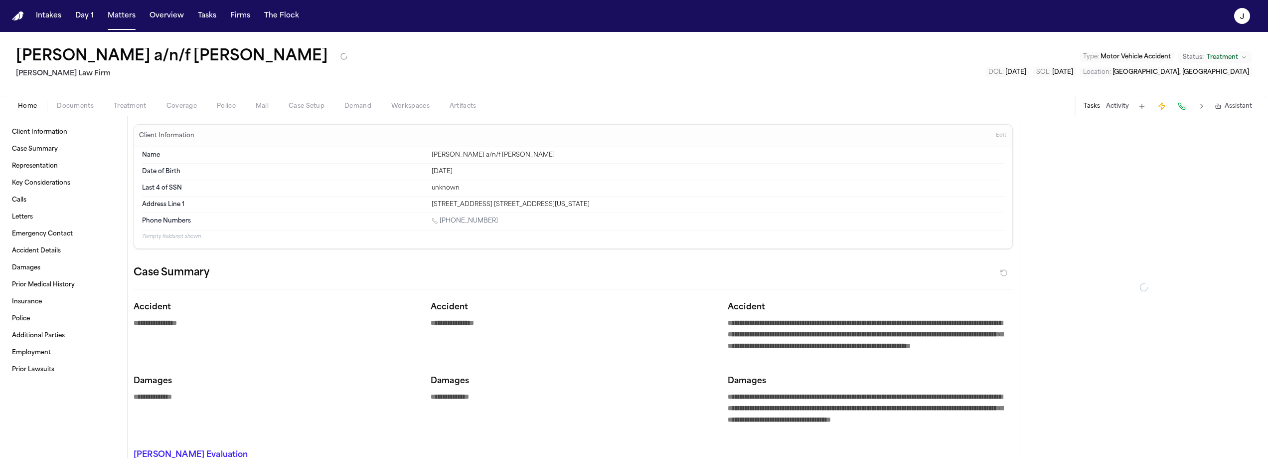
type textarea "*"
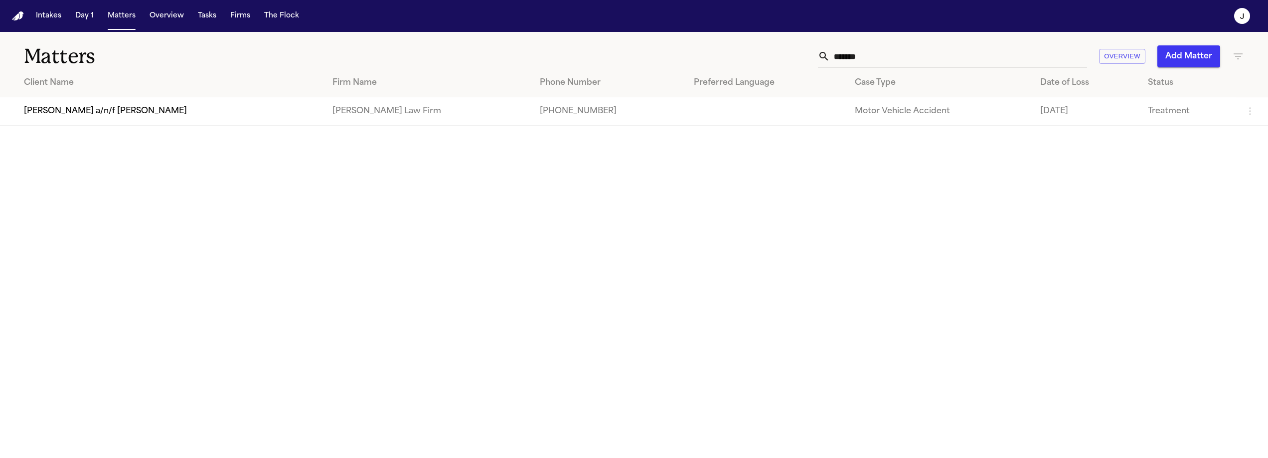
click at [877, 52] on input "*******" at bounding box center [958, 56] width 257 height 22
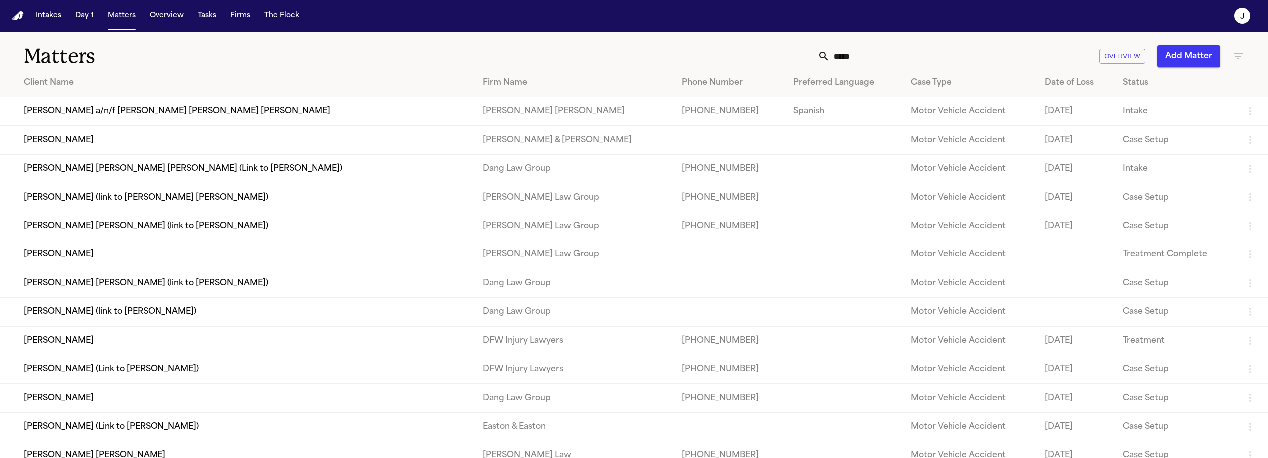
click at [173, 121] on td "Rosalba Terrero a/n/f Carlos Josue Rodriguez Terrero" at bounding box center [237, 111] width 475 height 28
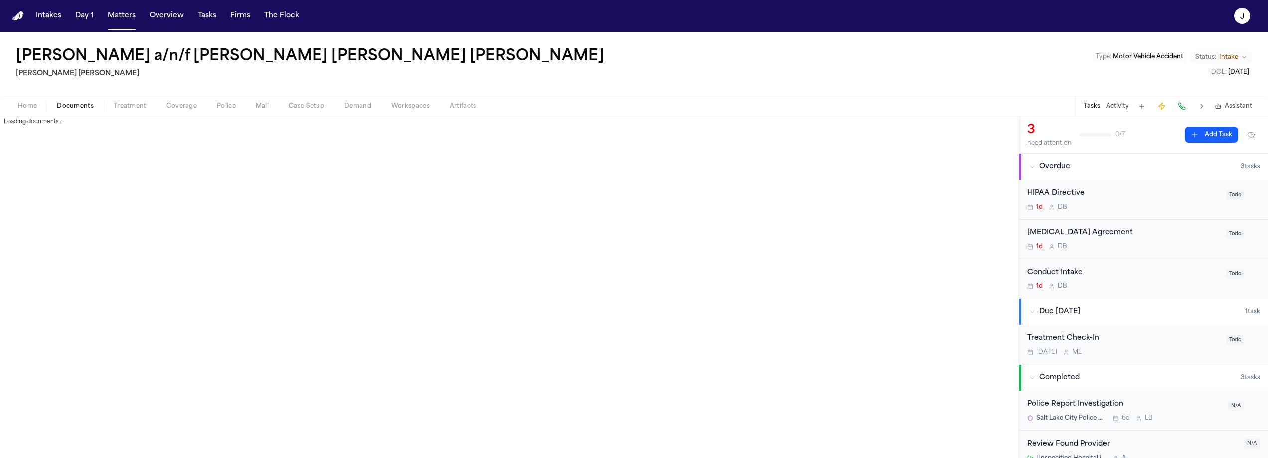
click at [84, 107] on span "Documents" at bounding box center [75, 106] width 37 height 8
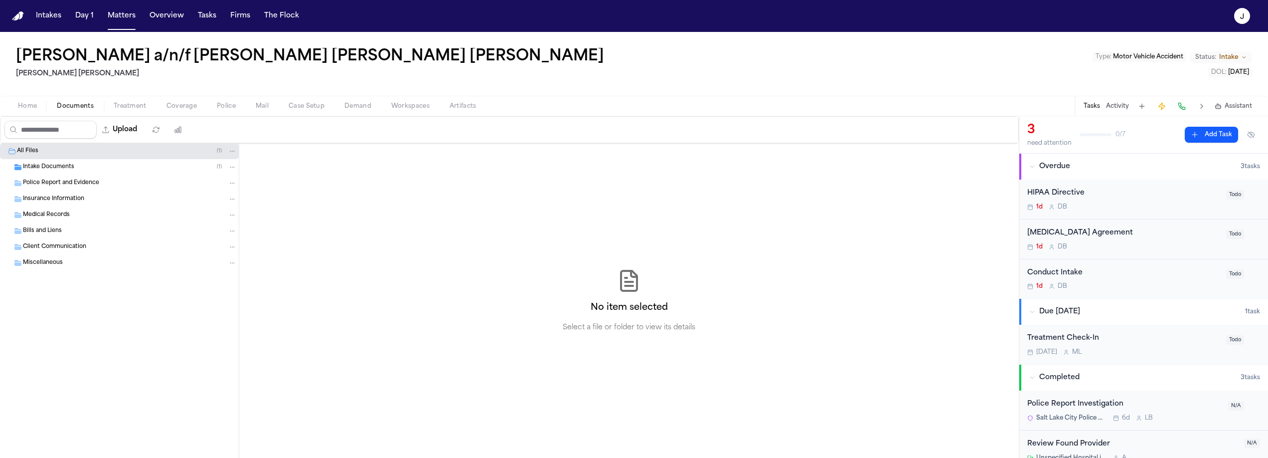
click at [58, 203] on div "Insurance Information" at bounding box center [130, 198] width 214 height 9
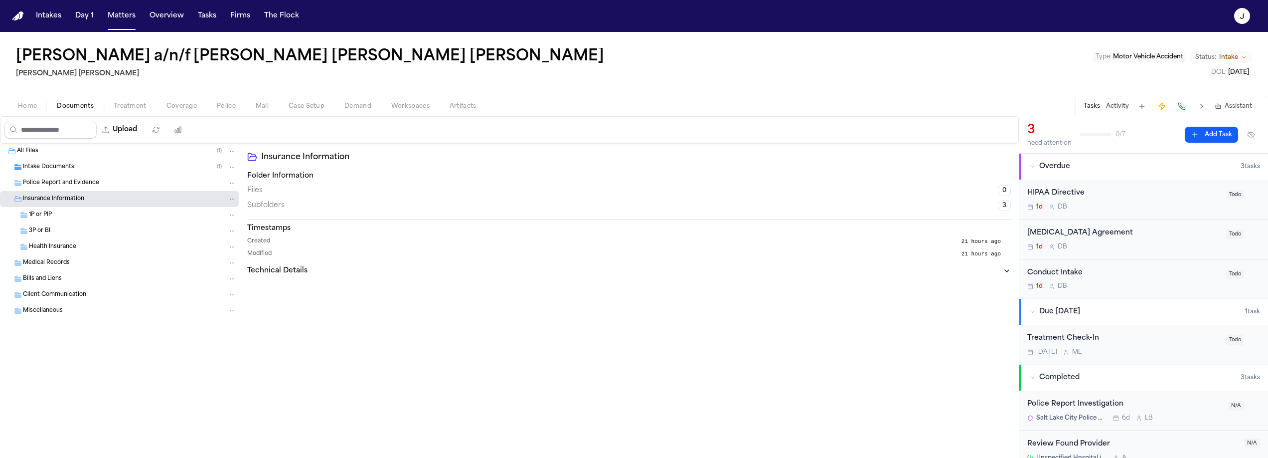
click at [61, 184] on span "Police Report and Evidence" at bounding box center [61, 183] width 76 height 8
click at [33, 109] on span "Home" at bounding box center [27, 106] width 19 height 8
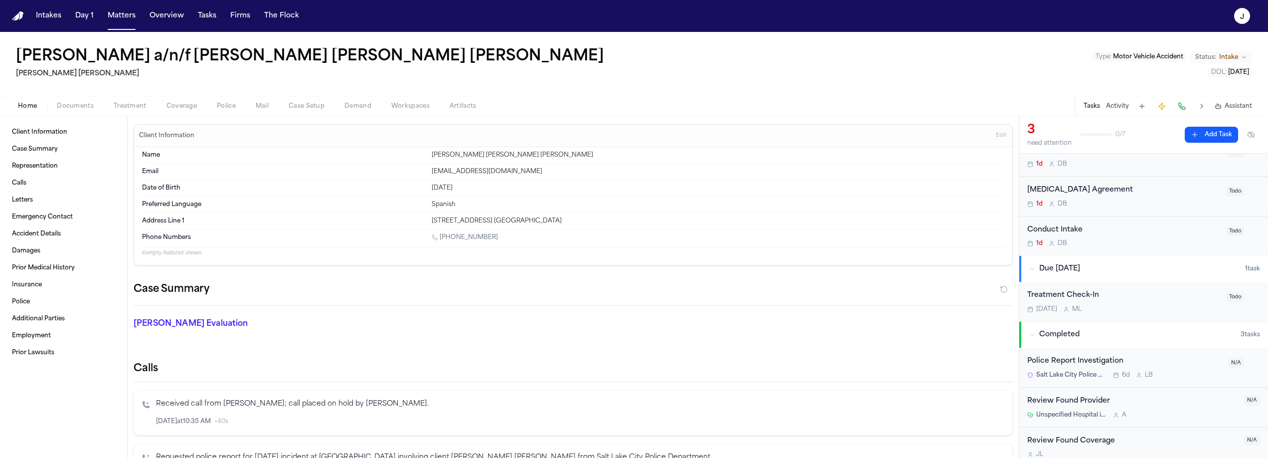
scroll to position [51, 0]
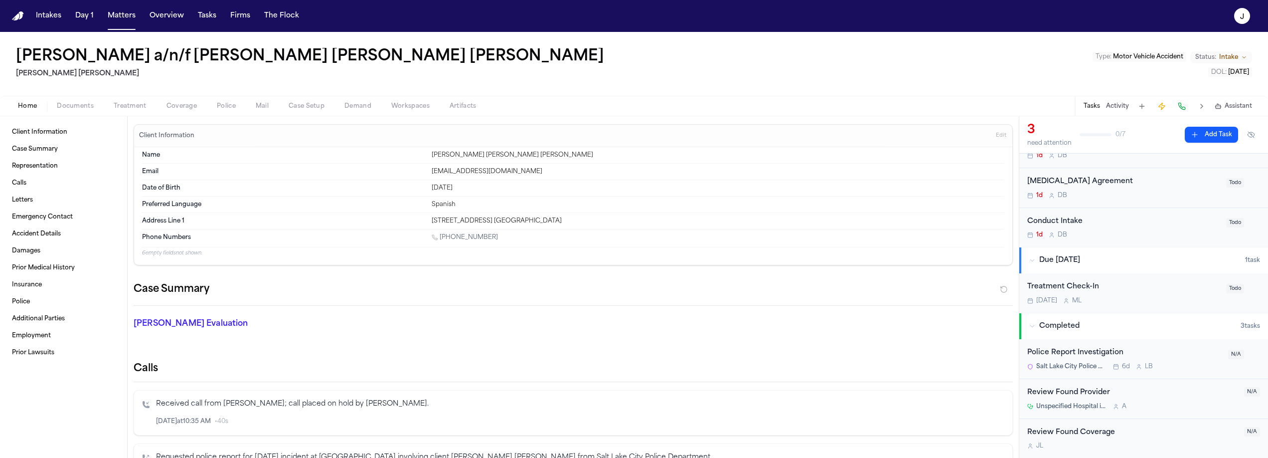
click at [1178, 362] on div "Salt Lake City Police Department 6d L B" at bounding box center [1124, 366] width 195 height 8
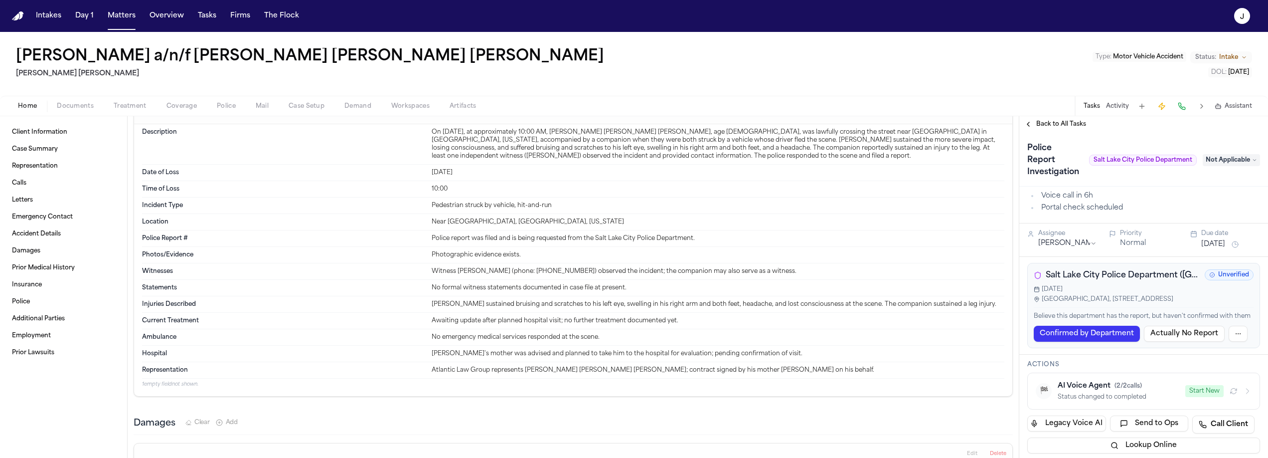
scroll to position [884, 0]
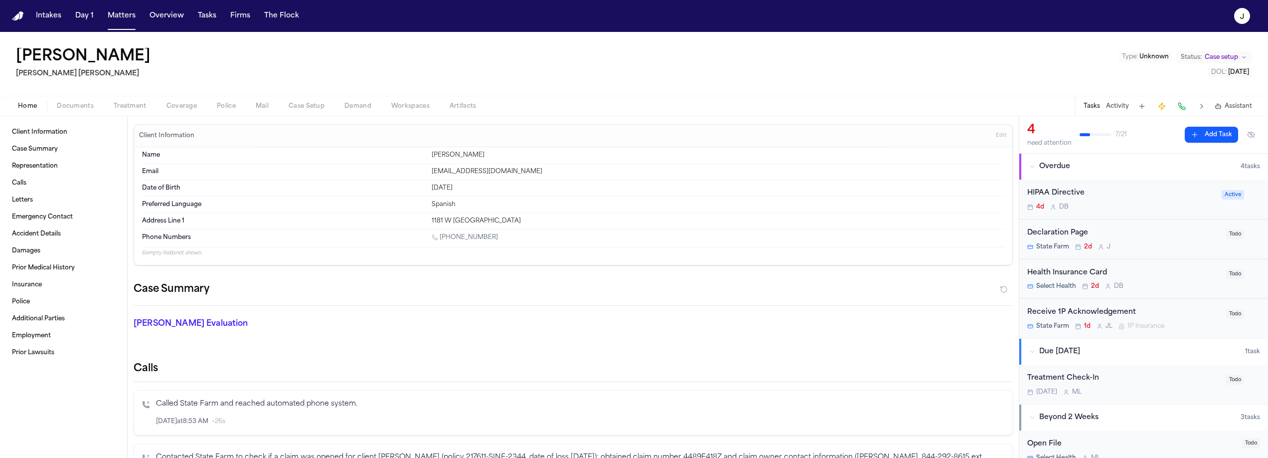
click at [93, 103] on span "Documents" at bounding box center [75, 106] width 37 height 8
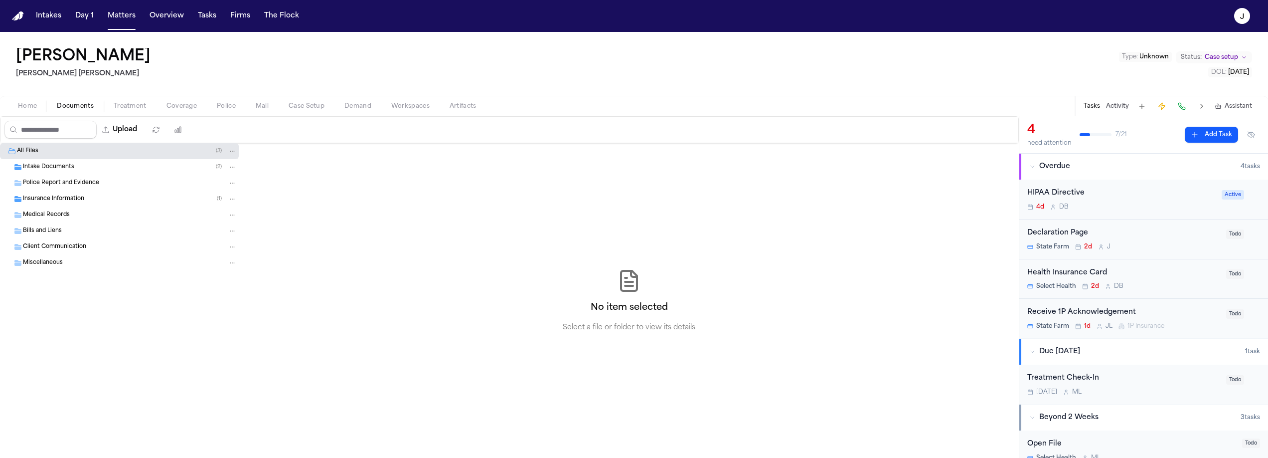
click at [34, 199] on span "Insurance Information" at bounding box center [53, 199] width 61 height 8
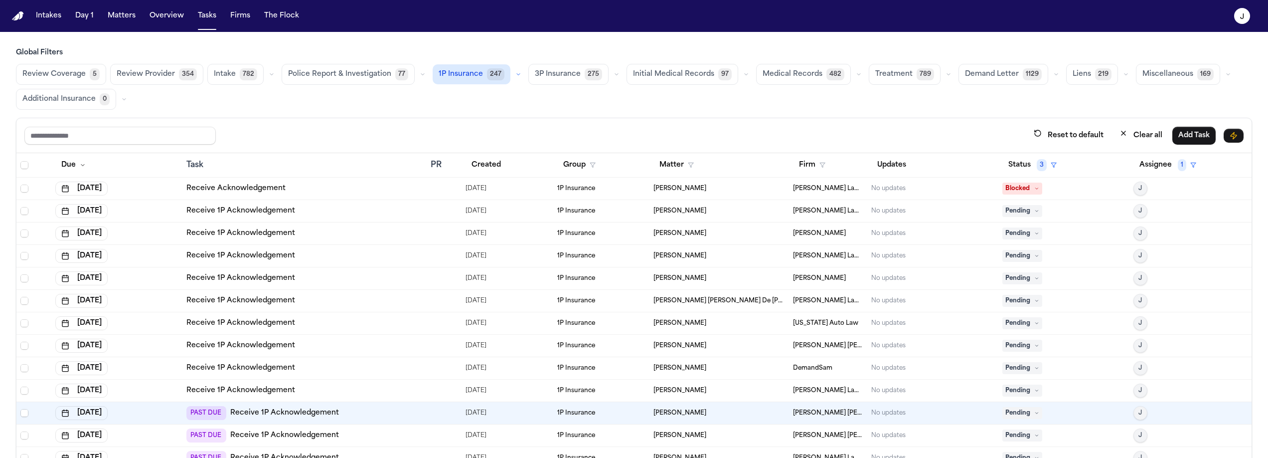
scroll to position [386, 0]
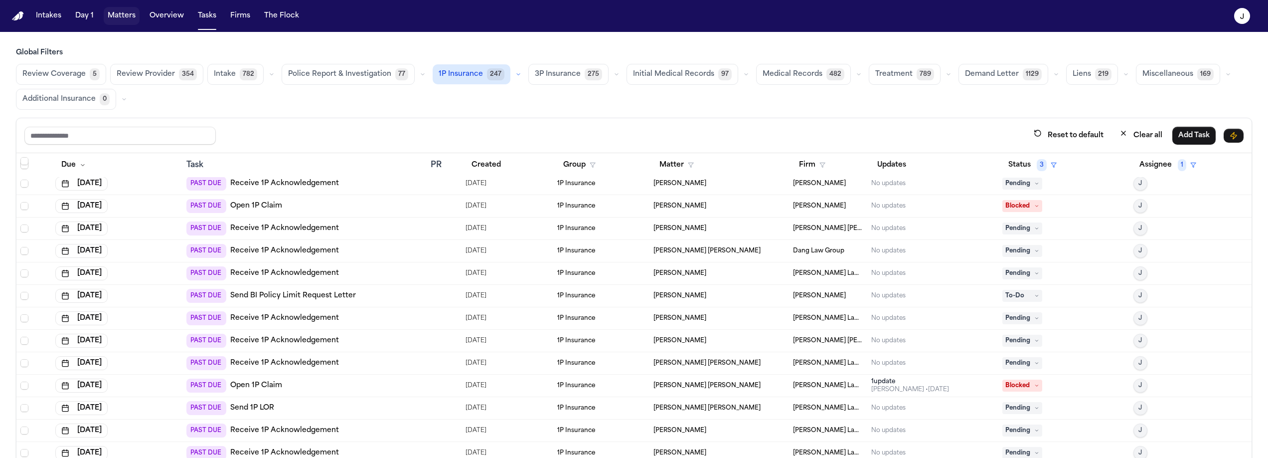
click at [124, 19] on button "Matters" at bounding box center [122, 16] width 36 height 18
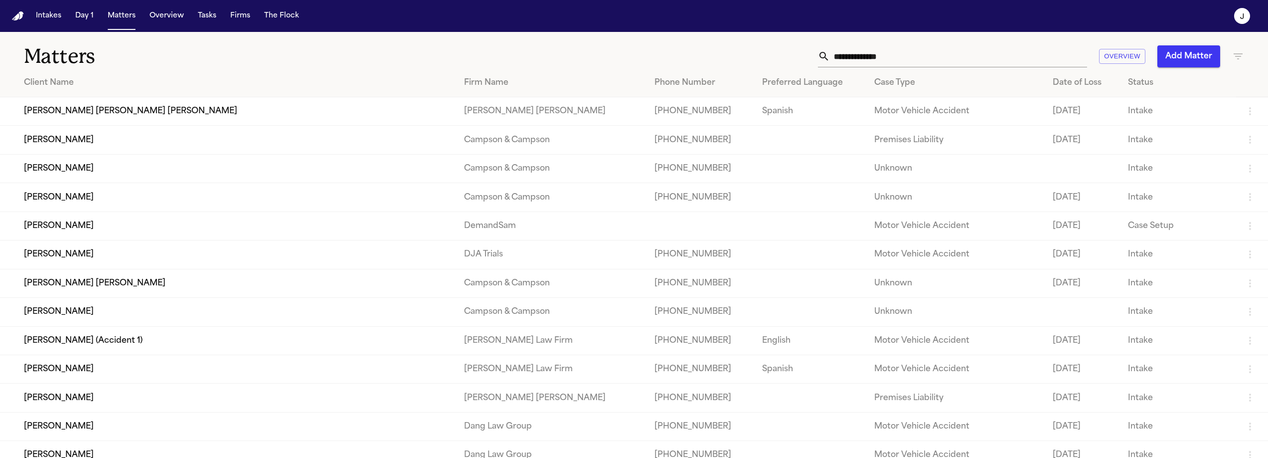
click at [843, 57] on input "text" at bounding box center [958, 56] width 257 height 22
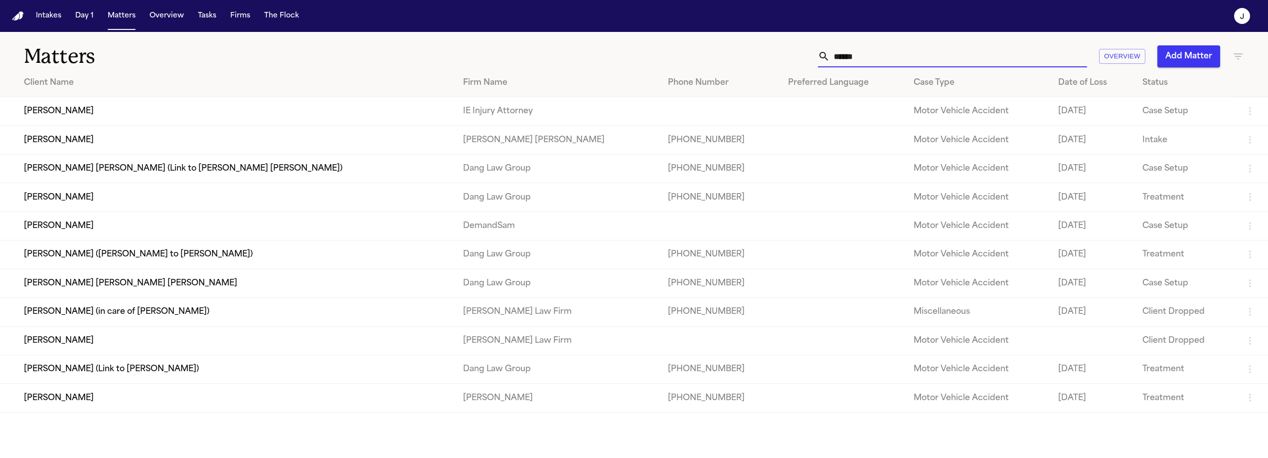
type input "******"
click at [239, 102] on td "Estefany Carver" at bounding box center [227, 111] width 455 height 28
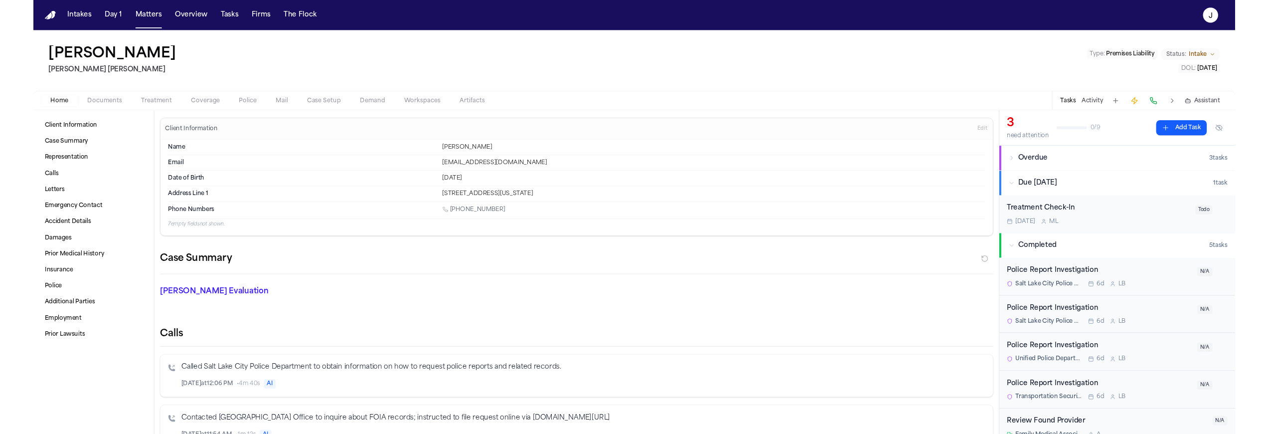
scroll to position [799, 0]
